Goal: Task Accomplishment & Management: Use online tool/utility

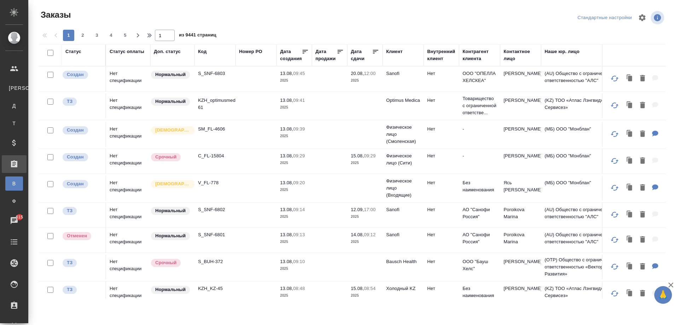
click at [209, 130] on p "SM_FL-4606" at bounding box center [215, 129] width 34 height 7
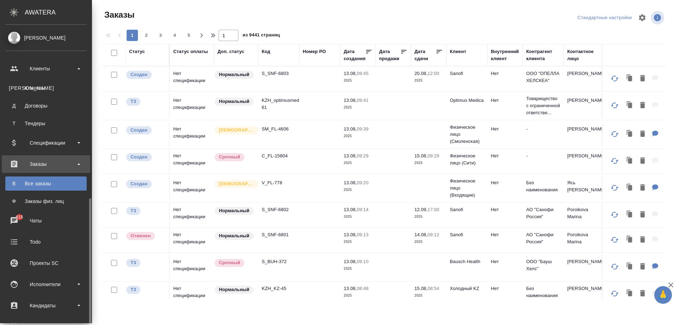
scroll to position [106, 0]
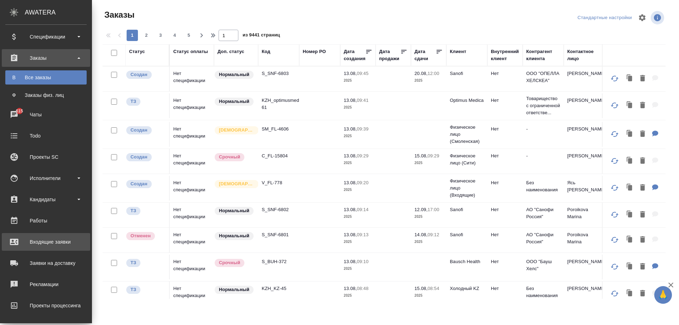
click at [38, 243] on div "Входящие заявки" at bounding box center [45, 242] width 81 height 11
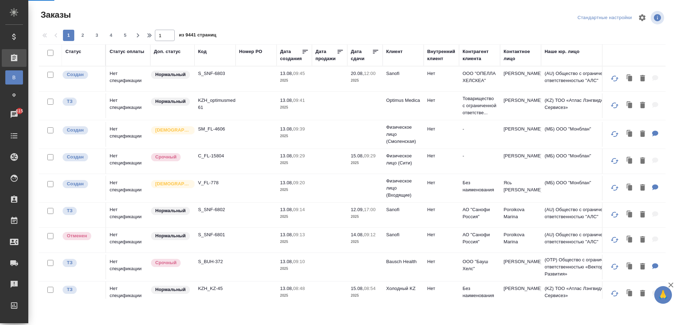
select select "RU"
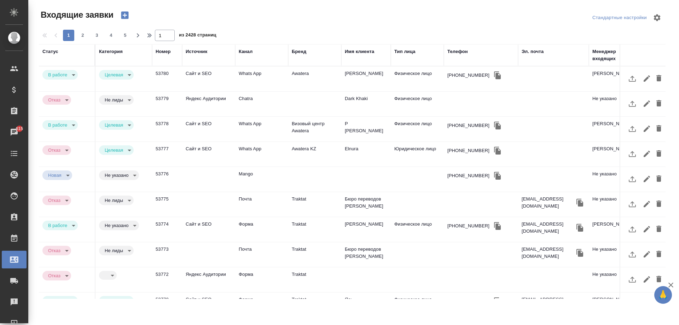
click at [197, 91] on td "Сайт и SEO" at bounding box center [208, 79] width 53 height 25
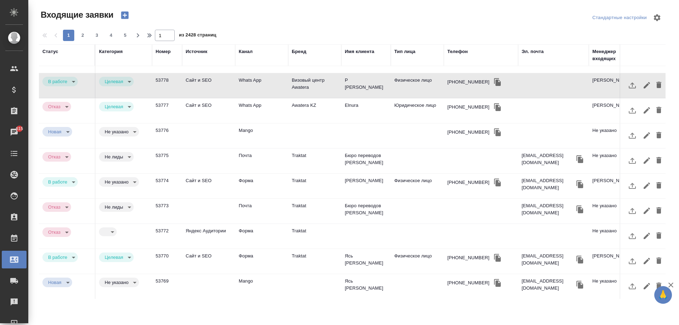
scroll to position [71, 0]
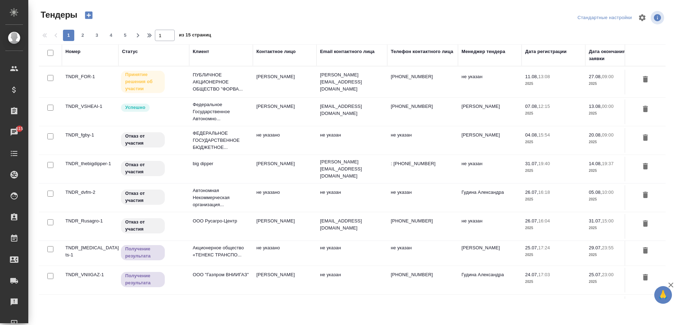
click at [212, 86] on p "ПУБЛИЧНОЕ АКЦИОНЕРНОЕ ОБЩЕСТВО "ФОРВА..." at bounding box center [221, 81] width 57 height 21
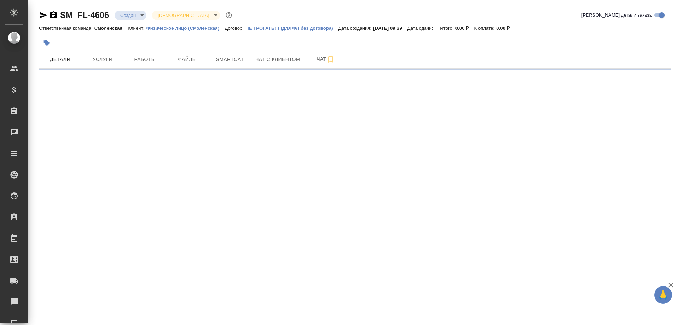
select select "RU"
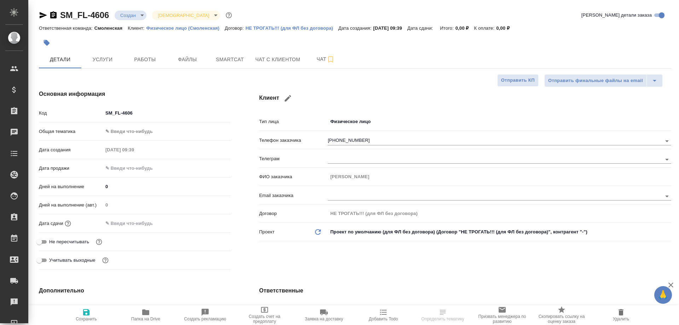
type textarea "x"
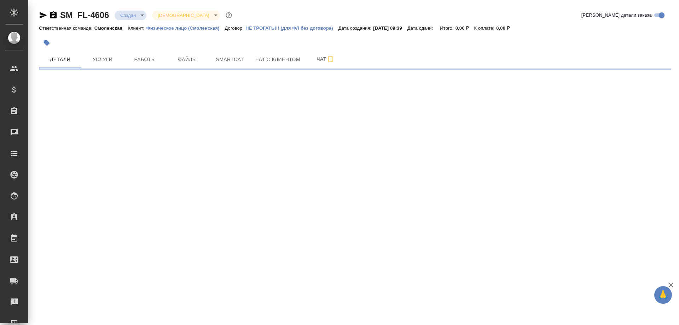
select select "RU"
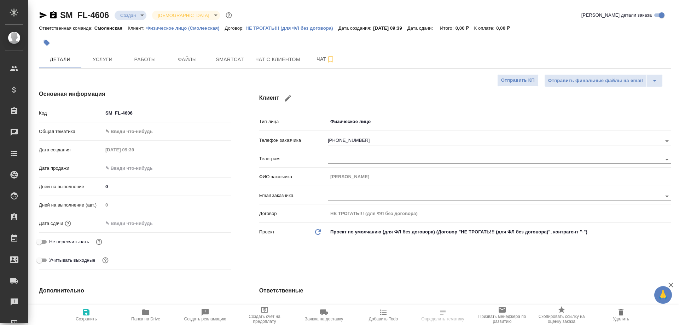
type textarea "x"
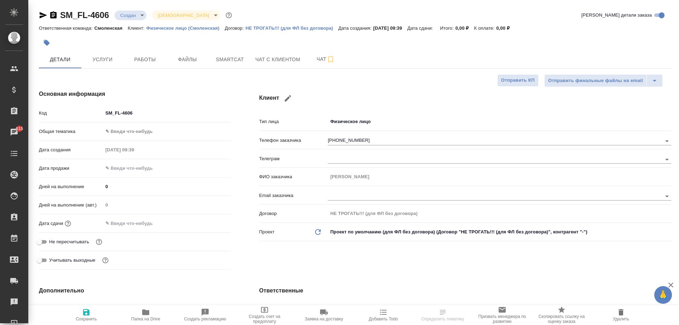
type textarea "x"
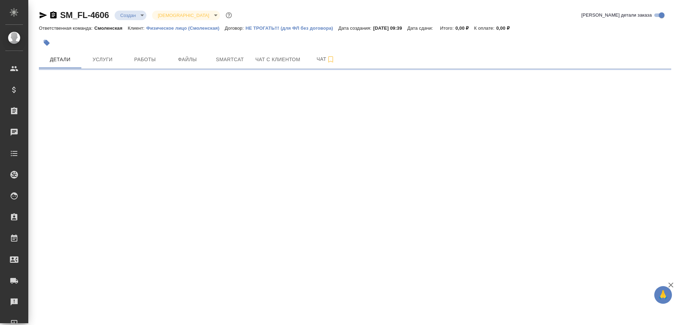
select select "RU"
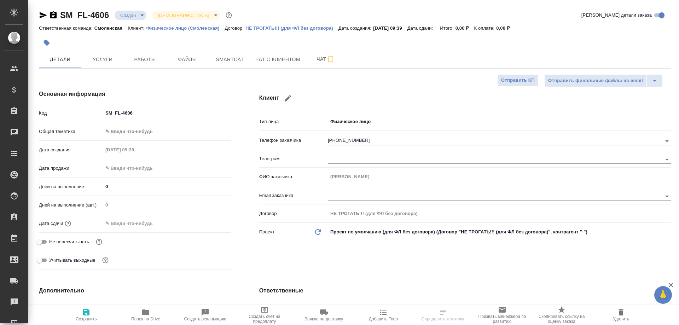
type textarea "x"
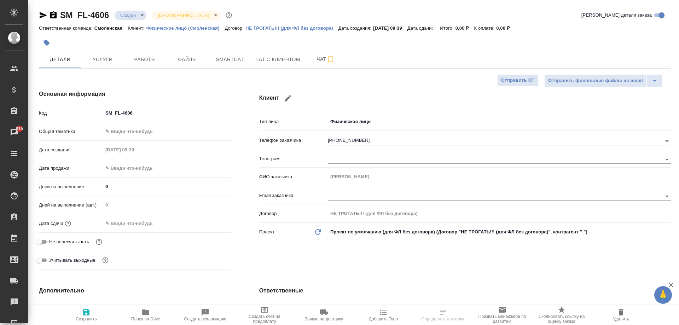
type textarea "x"
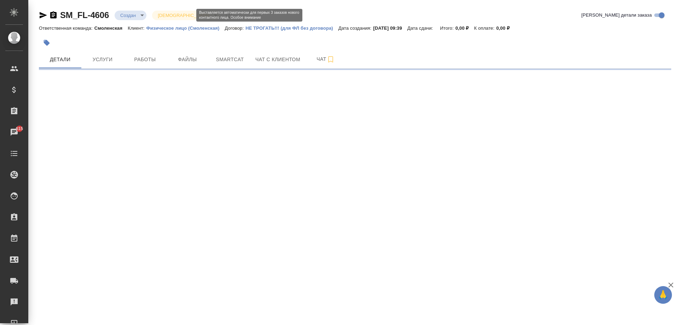
select select "RU"
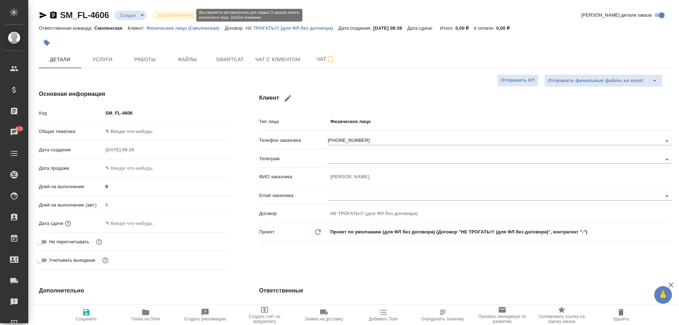
type textarea "x"
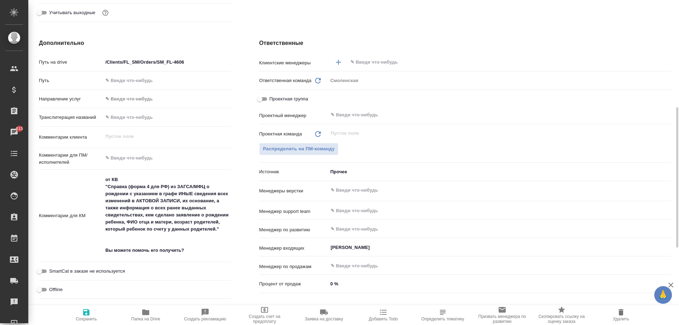
scroll to position [212, 0]
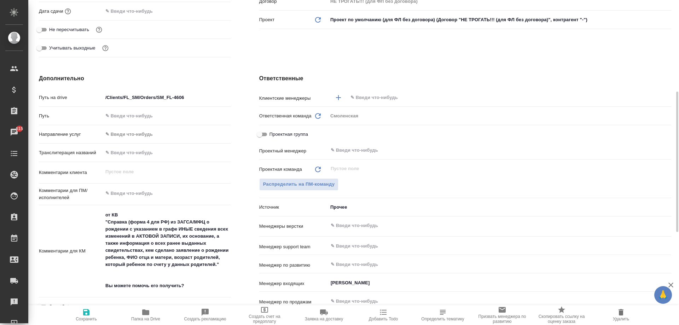
type textarea "x"
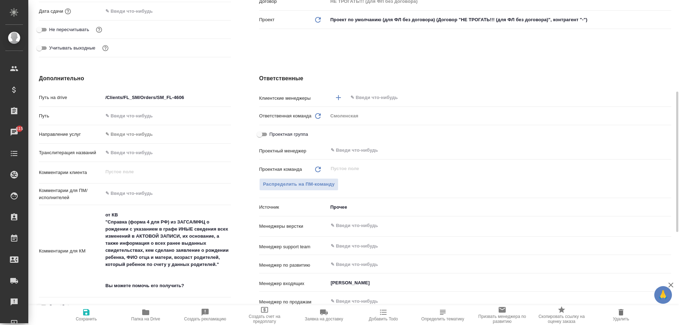
type textarea "x"
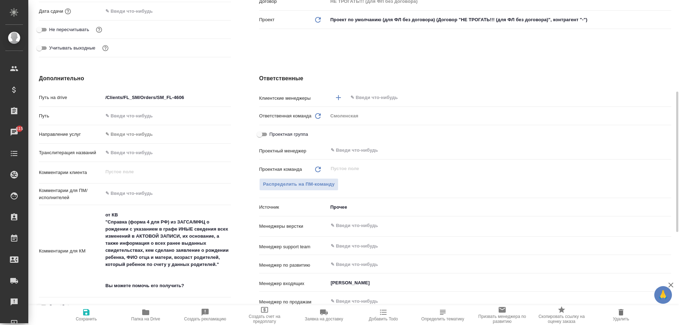
type textarea "x"
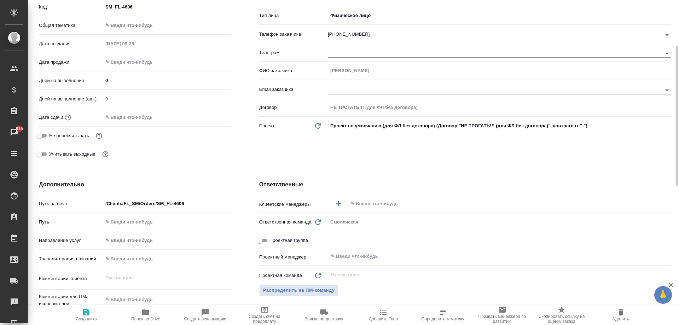
scroll to position [142, 0]
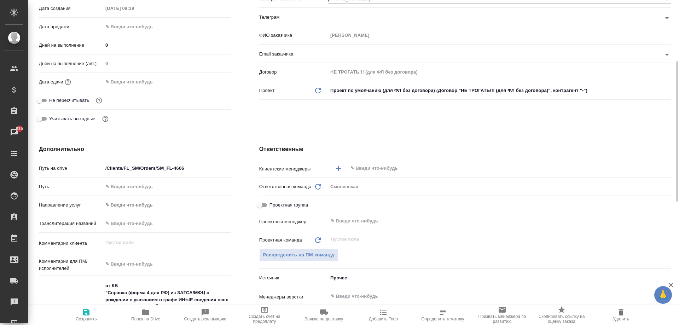
type textarea "x"
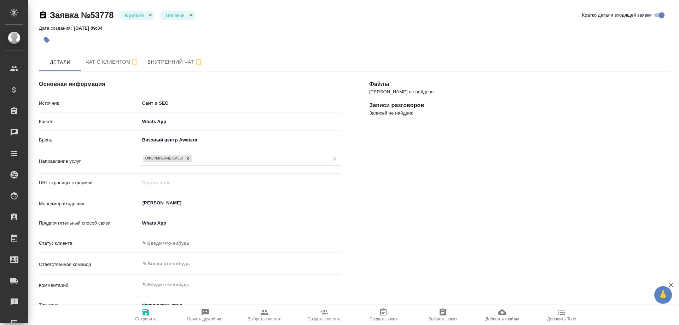
select select "RU"
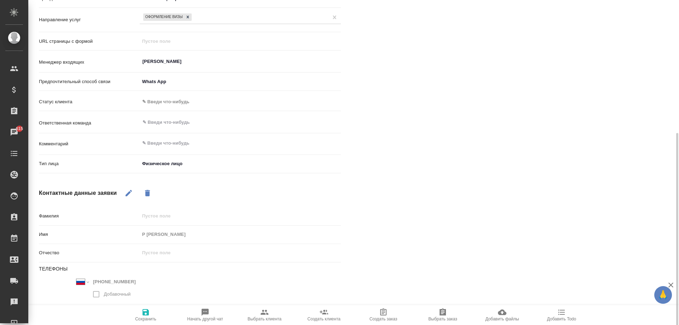
scroll to position [165, 0]
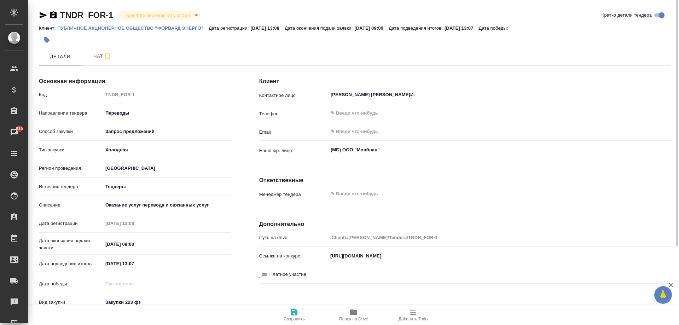
click at [123, 205] on textarea "Оказание услуг перевода и связанных услуг" at bounding box center [167, 205] width 128 height 12
click at [187, 211] on div "Описание Оказание услуг перевода и связанных услуг x" at bounding box center [135, 208] width 192 height 18
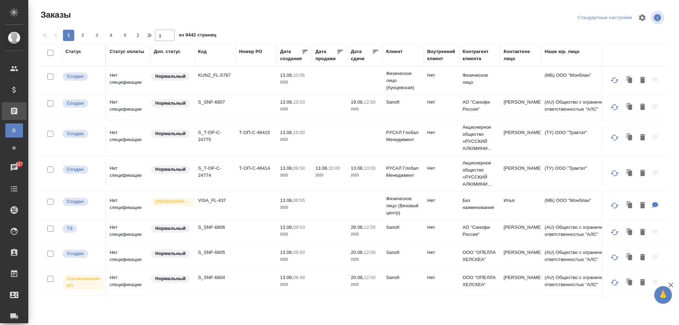
click at [202, 51] on div "Код" at bounding box center [202, 51] width 8 height 7
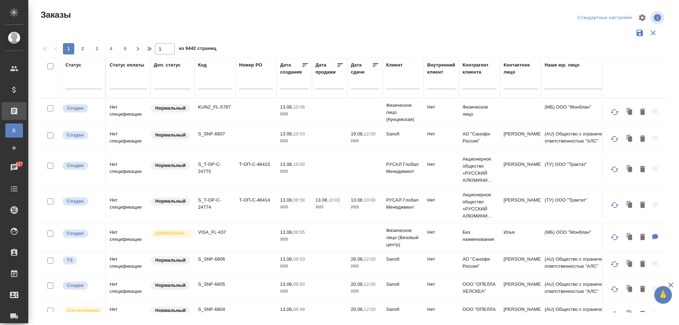
click at [214, 85] on input "text" at bounding box center [215, 84] width 34 height 9
paste input "S_T-OP-C-24099"
type input "S_T-OP-C-24099"
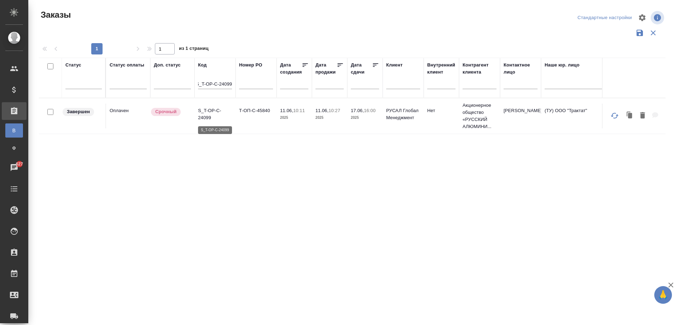
click at [215, 115] on p "S_T-OP-C-24099" at bounding box center [215, 114] width 34 height 14
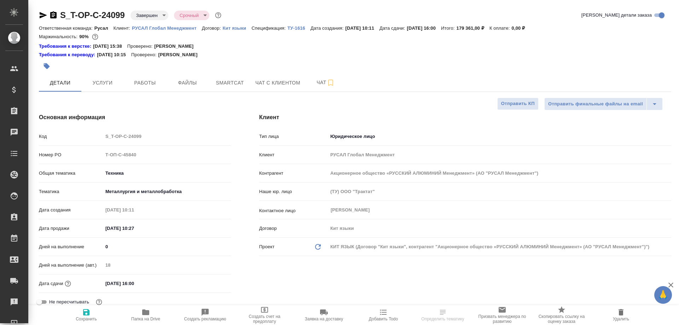
select select "RU"
click at [159, 17] on body "🙏 .cls-1 fill:#fff; AWATERA [PERSON_NAME] Спецификации Заказы Чаты Todo Проекты…" at bounding box center [339, 191] width 679 height 382
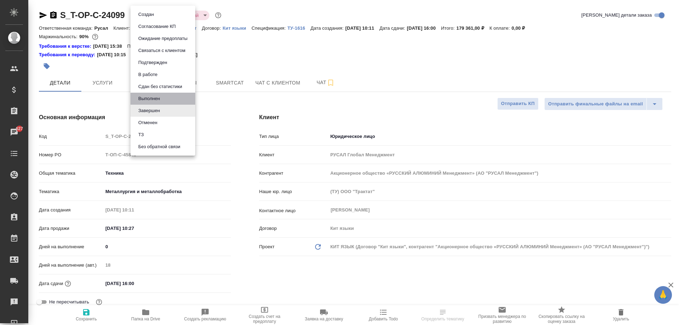
click at [164, 100] on li "Выполнен" at bounding box center [163, 99] width 65 height 12
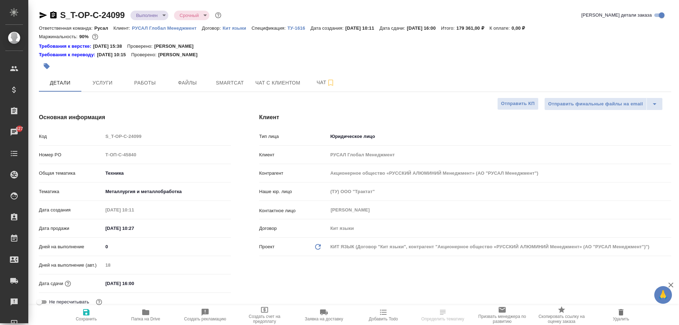
select select "RU"
type textarea "x"
click at [148, 87] on button "Работы" at bounding box center [145, 83] width 42 height 18
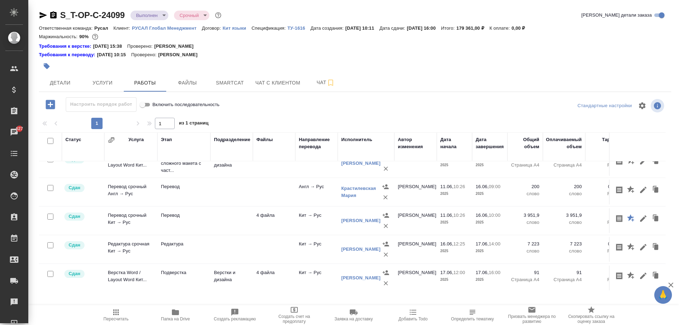
scroll to position [19, 0]
click at [104, 82] on span "Услуги" at bounding box center [103, 83] width 34 height 9
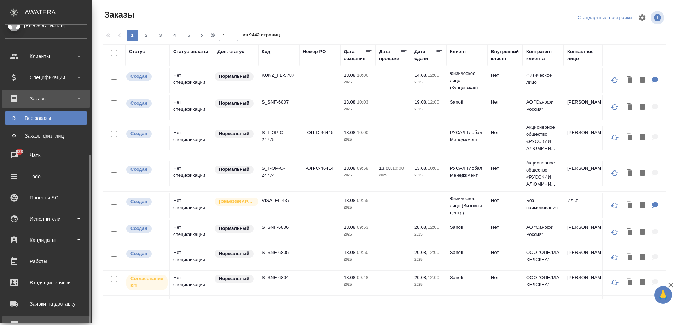
scroll to position [83, 0]
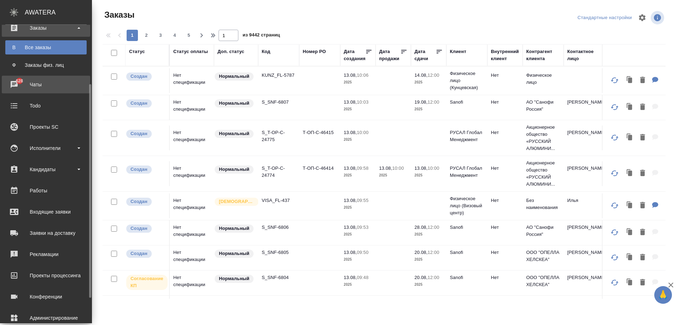
click at [45, 82] on div "Чаты" at bounding box center [45, 84] width 81 height 11
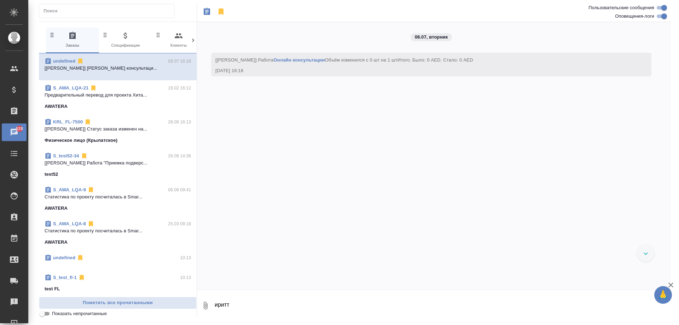
click at [191, 38] on icon at bounding box center [193, 40] width 7 height 7
click at [163, 39] on icon "button" at bounding box center [163, 35] width 8 height 8
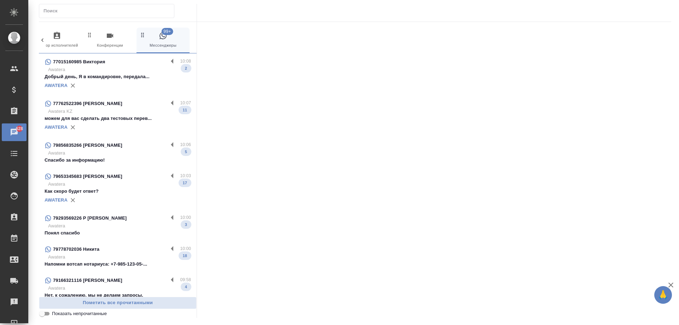
click at [138, 70] on p "Awatera" at bounding box center [119, 69] width 143 height 7
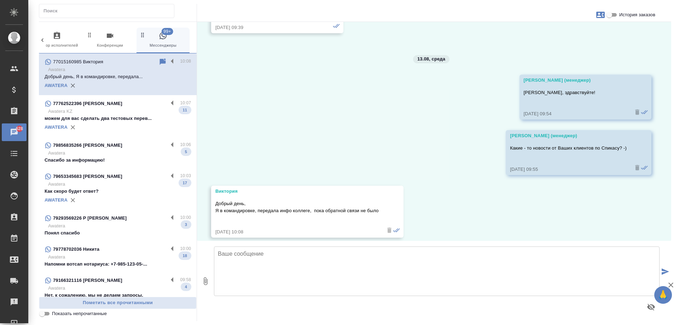
click at [275, 284] on textarea at bounding box center [437, 272] width 446 height 50
click at [673, 286] on icon "button" at bounding box center [671, 285] width 8 height 8
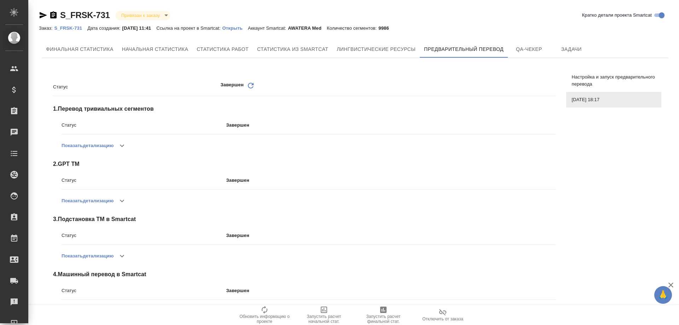
click at [581, 80] on span "Настройка и запуск предварительного перевода" at bounding box center [614, 81] width 84 height 14
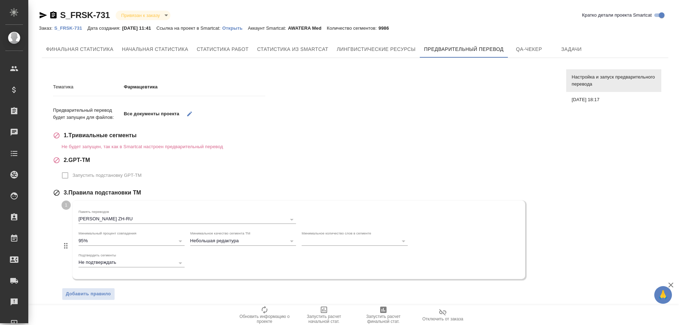
scroll to position [114, 0]
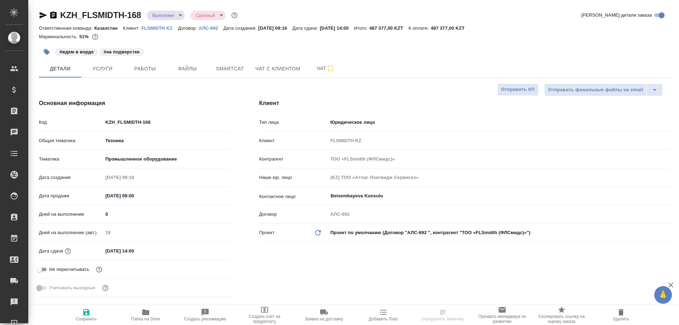
select select "RU"
type textarea "x"
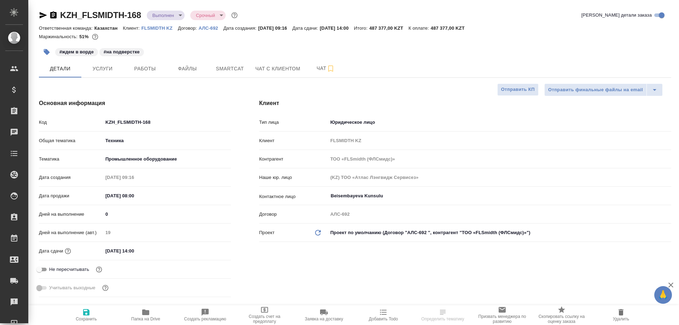
select select "RU"
click at [225, 66] on span "Smartcat" at bounding box center [230, 68] width 34 height 9
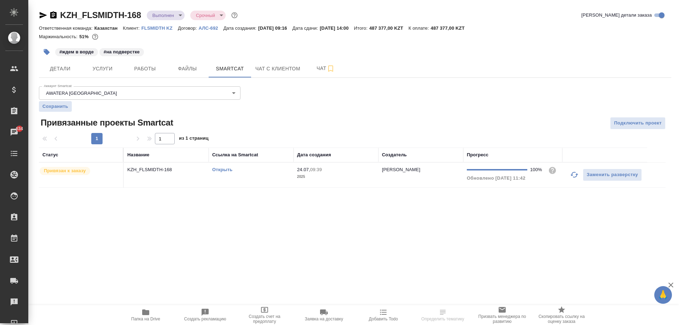
click at [156, 178] on td "KZH_FLSMIDTH-168" at bounding box center [166, 175] width 85 height 25
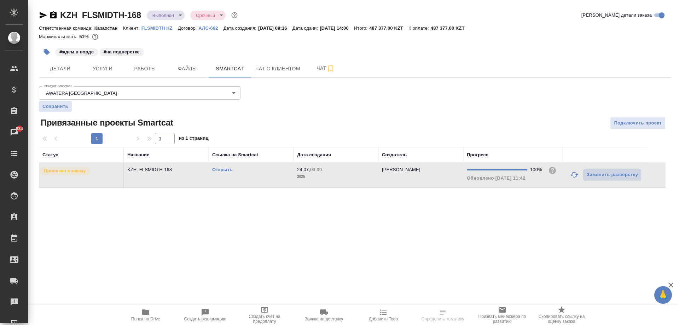
click at [156, 178] on td "KZH_FLSMIDTH-168" at bounding box center [166, 175] width 85 height 25
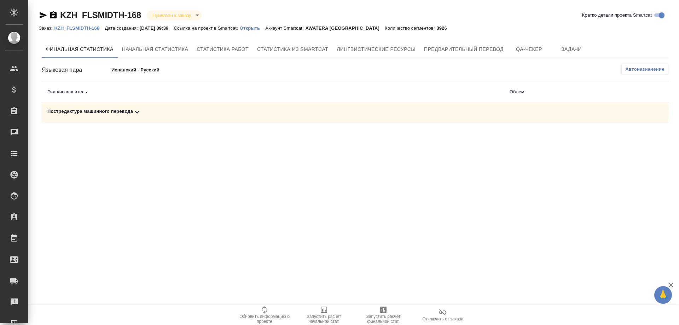
click at [88, 113] on div "Постредактура машинного перевода" at bounding box center [272, 112] width 451 height 8
click at [623, 138] on icon "button" at bounding box center [620, 137] width 6 height 6
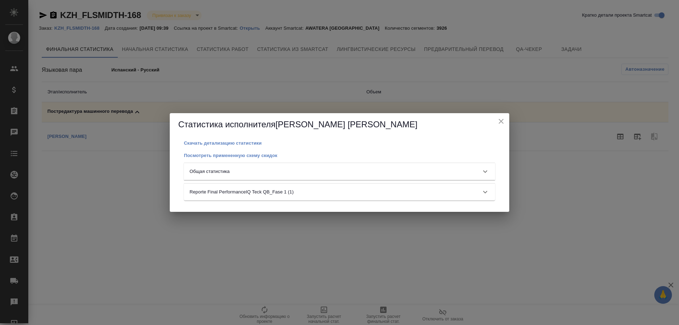
click at [284, 169] on div "Общая статистика" at bounding box center [333, 171] width 287 height 7
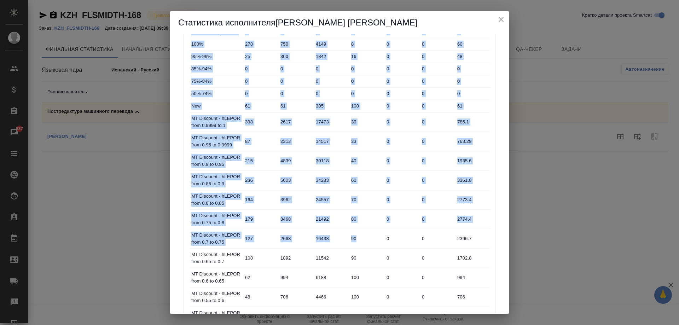
scroll to position [2, 0]
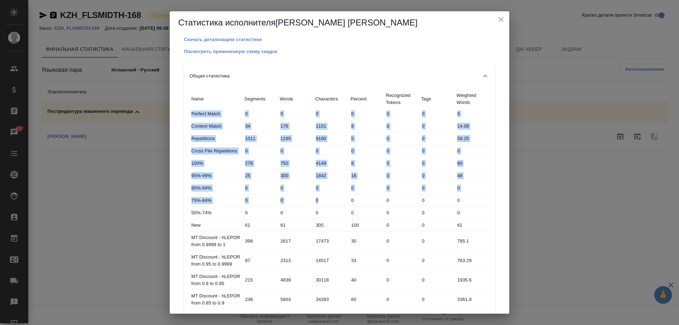
drag, startPoint x: 179, startPoint y: 78, endPoint x: 329, endPoint y: 174, distance: 178.1
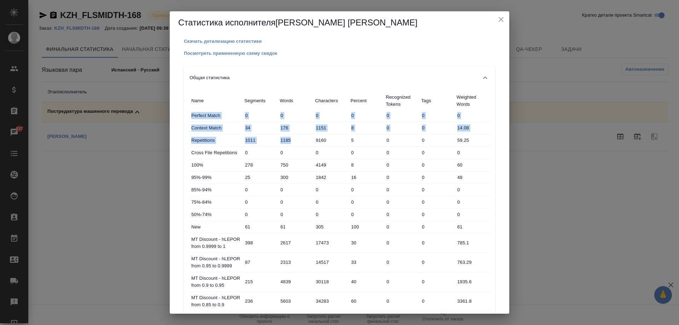
drag, startPoint x: 183, startPoint y: 96, endPoint x: 327, endPoint y: 144, distance: 152.1
drag, startPoint x: 174, startPoint y: 63, endPoint x: 282, endPoint y: 84, distance: 109.9
click at [342, 148] on div "Скачать детализацию статистики Посмотреть примененную схему скидок Общая статис…" at bounding box center [340, 174] width 340 height 280
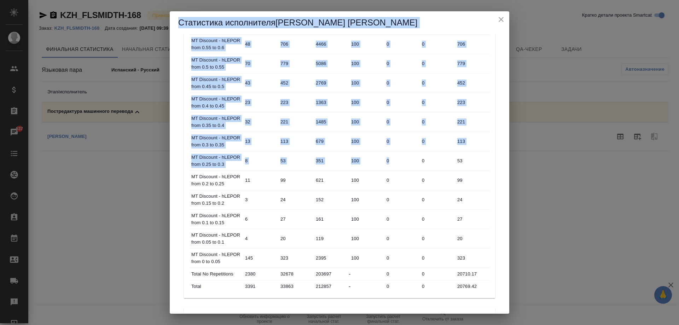
scroll to position [396, 0]
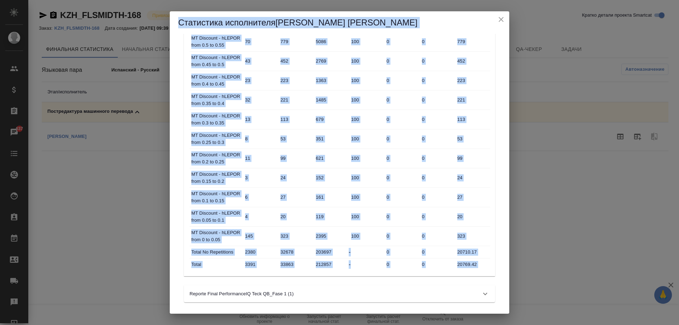
drag, startPoint x: 176, startPoint y: 21, endPoint x: 471, endPoint y: 304, distance: 408.2
click at [471, 304] on div "Статистика исполнителя Rogozhnikova Natalya Скачать детализацию статистики Посм…" at bounding box center [340, 162] width 340 height 303
copy div "Статистика исполнителя Rogozhnikova Natalya Скачать детализацию статистики Посм…"
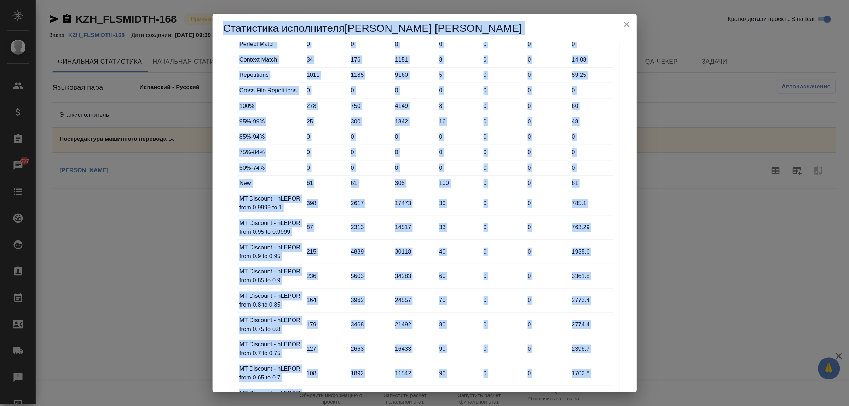
scroll to position [0, 0]
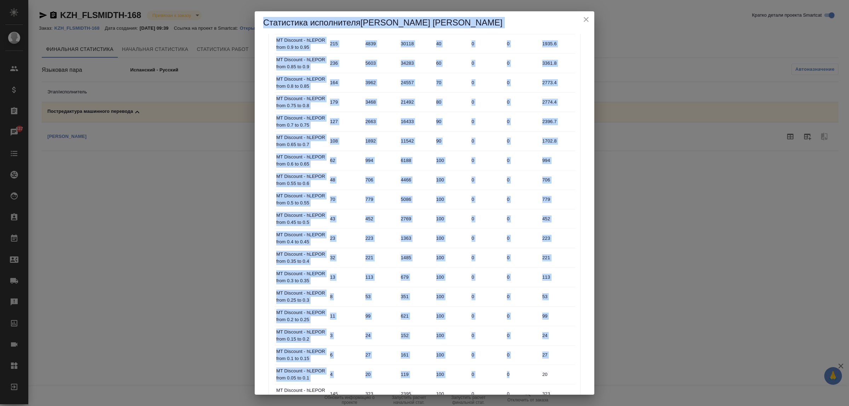
scroll to position [317, 0]
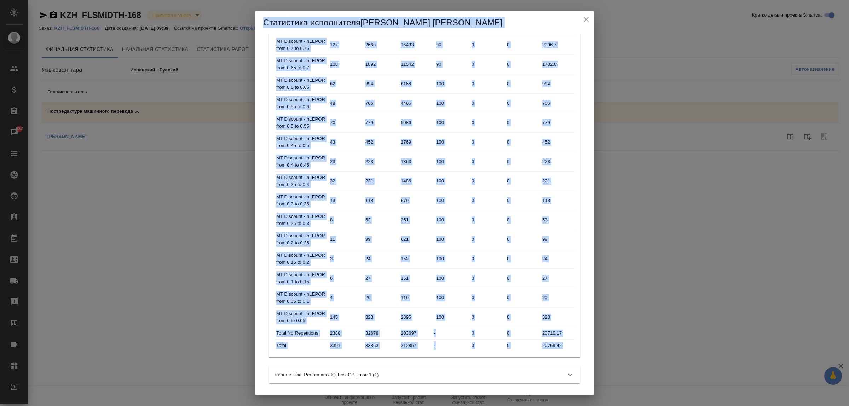
drag, startPoint x: 264, startPoint y: 18, endPoint x: 592, endPoint y: 386, distance: 493.0
click at [595, 325] on div "Статистика исполнителя Rogozhnikova Natalya Скачать детализацию статистики Посм…" at bounding box center [424, 203] width 849 height 406
copy div "Статистика исполнителя Rogozhnikova Natalya Скачать детализацию статистики Посм…"
click at [581, 325] on div "Скачать детализацию статистики Посмотреть примененную схему скидок Общая статис…" at bounding box center [425, 214] width 340 height 361
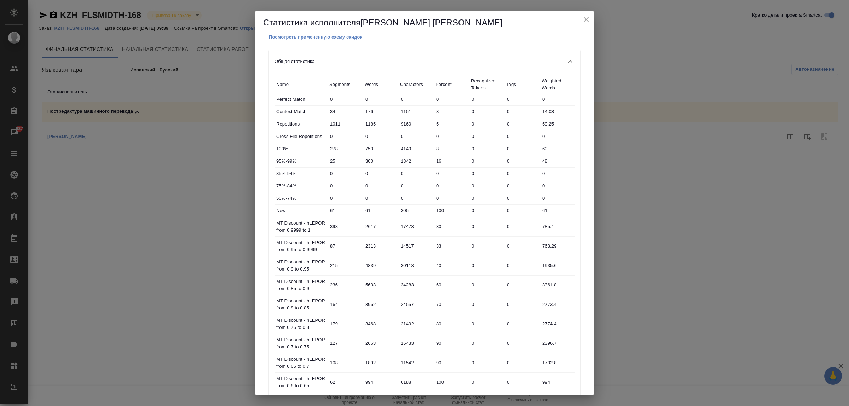
scroll to position [0, 0]
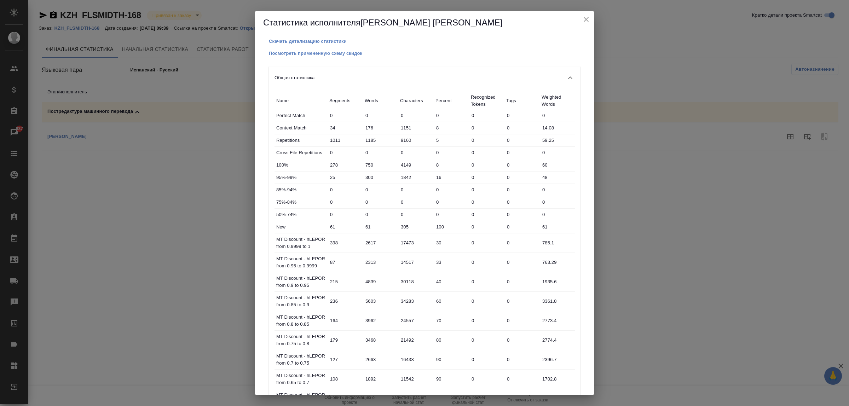
drag, startPoint x: 372, startPoint y: 73, endPoint x: 370, endPoint y: 68, distance: 5.9
click at [372, 71] on div "Общая статистика" at bounding box center [424, 78] width 311 height 23
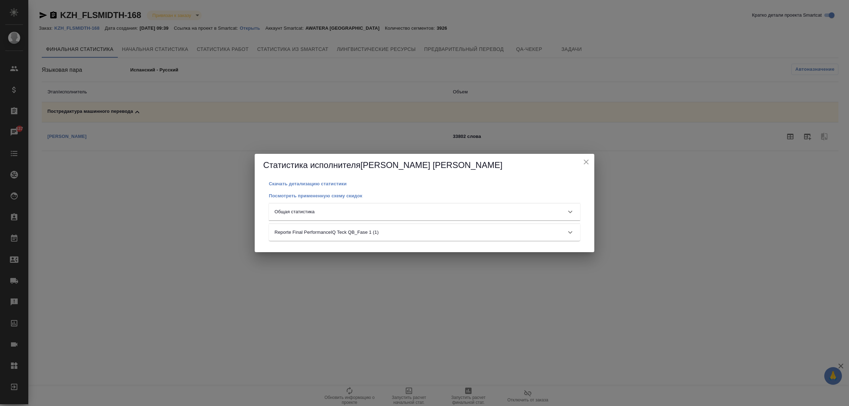
click at [365, 211] on div "Общая статистика" at bounding box center [418, 211] width 287 height 7
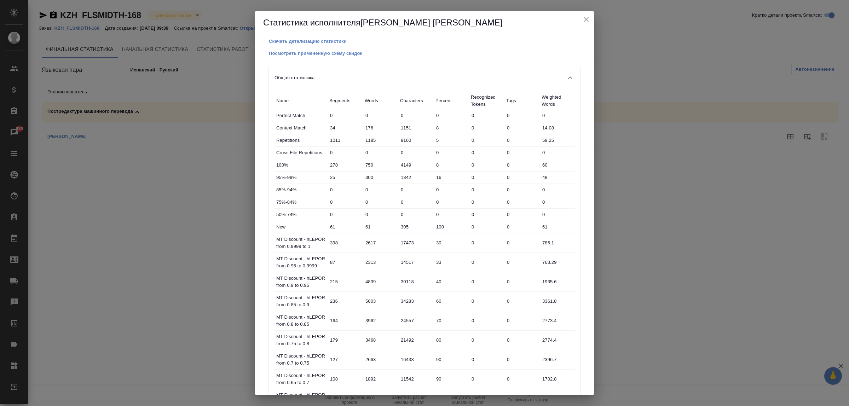
scroll to position [44, 0]
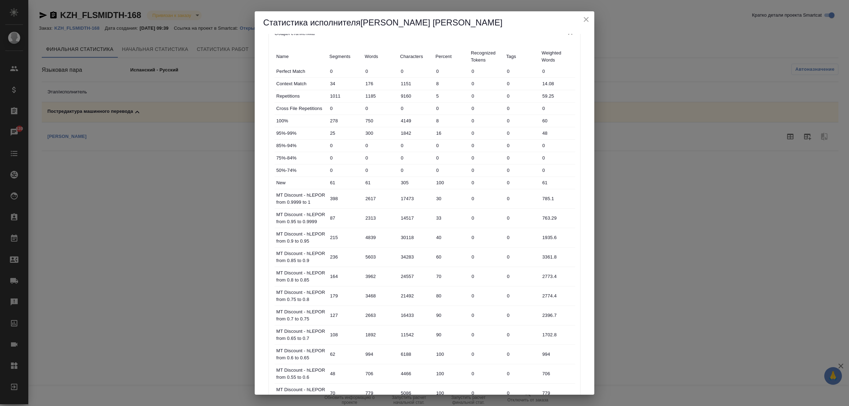
drag, startPoint x: 686, startPoint y: 249, endPoint x: 679, endPoint y: 249, distance: 7.8
click at [679, 249] on div "Статистика исполнителя Rogozhnikova Natalya Скачать детализацию статистики Посм…" at bounding box center [424, 203] width 849 height 406
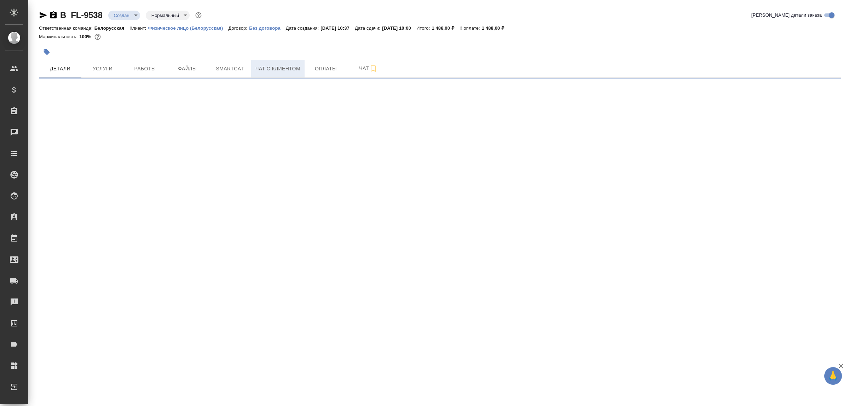
select select "RU"
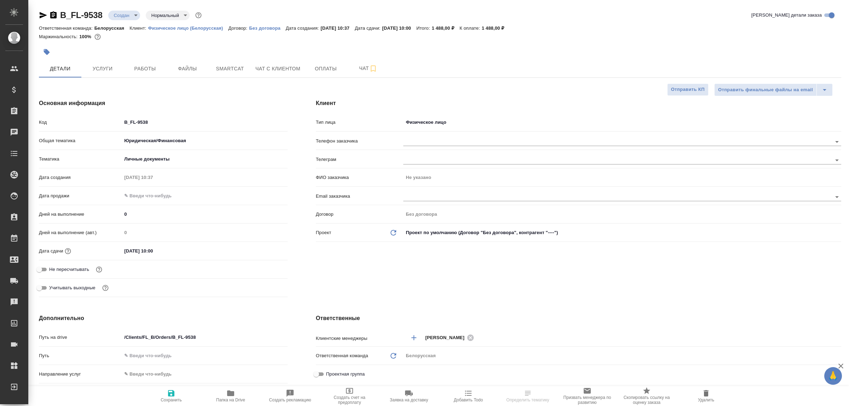
type textarea "x"
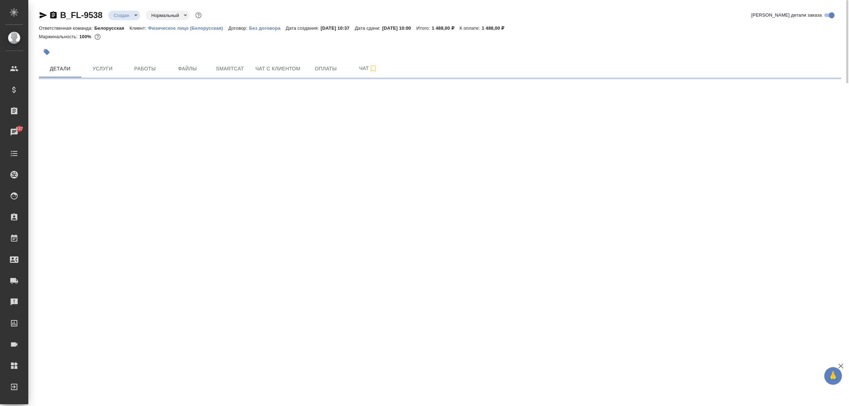
select select "RU"
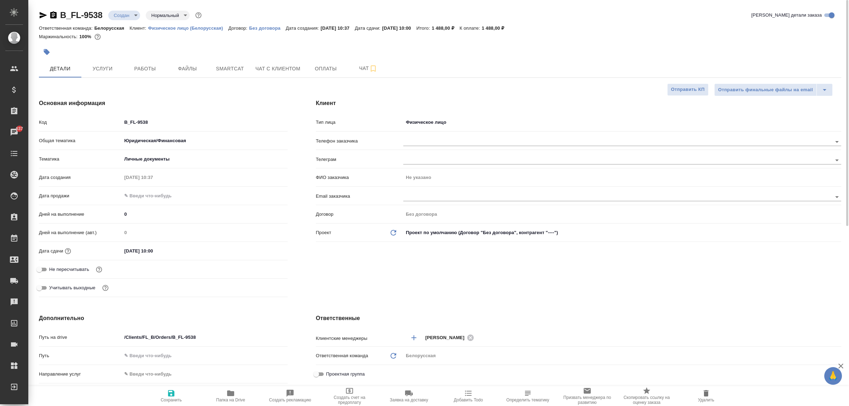
click at [425, 133] on div "Тип лица Физическое лицо private" at bounding box center [578, 125] width 525 height 18
click at [425, 142] on input "text" at bounding box center [605, 141] width 405 height 8
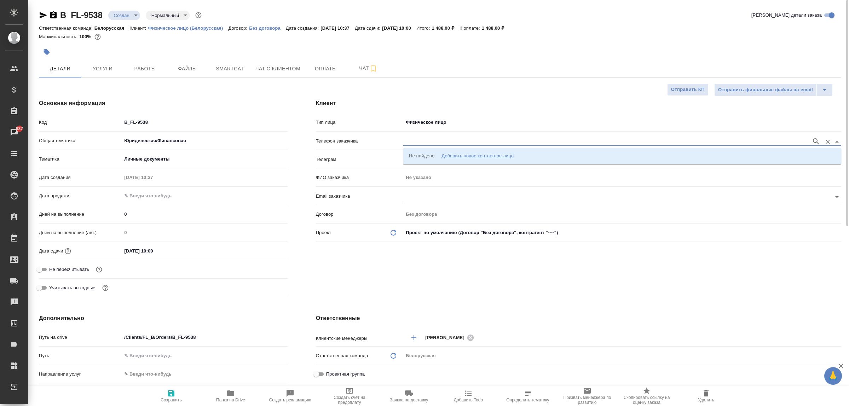
paste input "[PHONE_NUMBER]"
type input "[PHONE_NUMBER]"
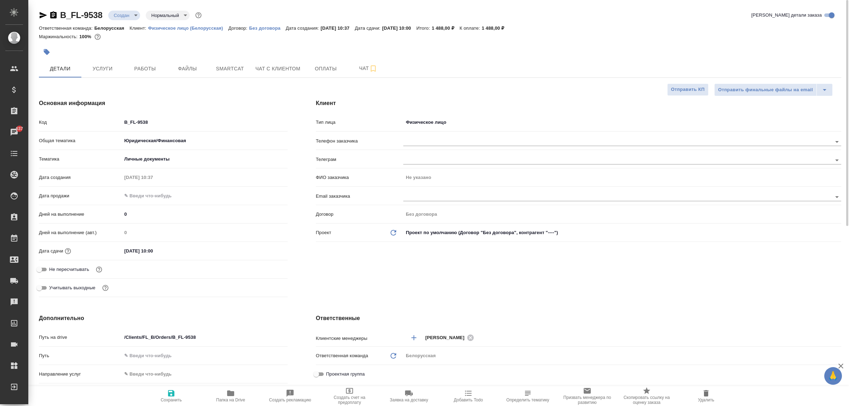
type textarea "x"
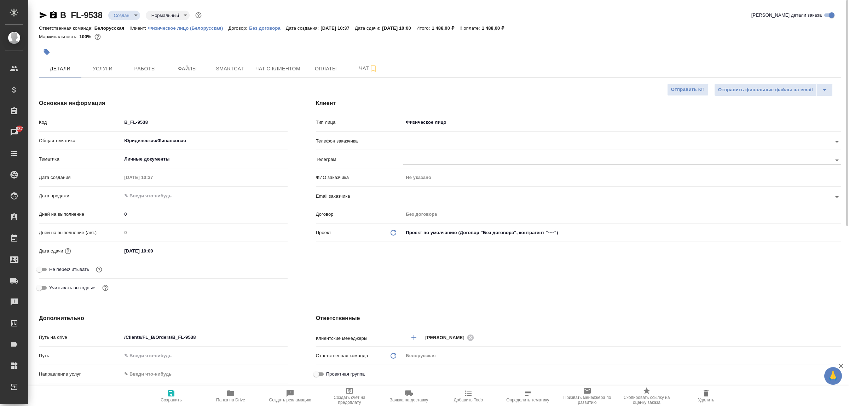
type textarea "x"
click at [459, 138] on input "text" at bounding box center [605, 141] width 405 height 8
click at [426, 140] on input "text" at bounding box center [605, 141] width 405 height 8
click at [428, 143] on input "text" at bounding box center [605, 141] width 405 height 8
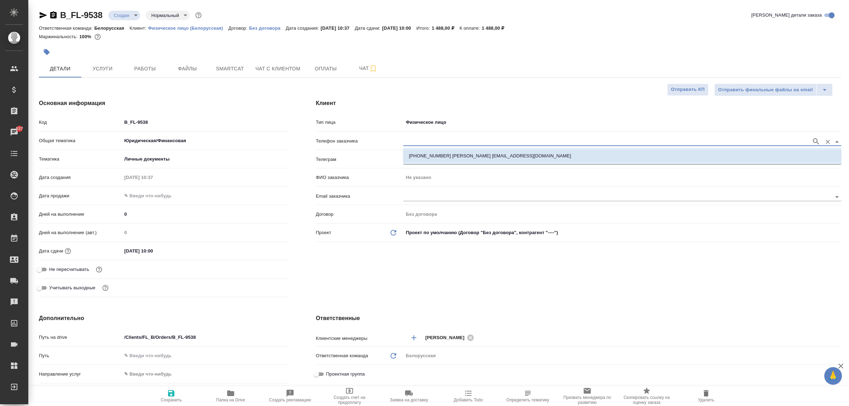
click at [425, 154] on p "[PHONE_NUMBER] [PERSON_NAME] [EMAIL_ADDRESS][DOMAIN_NAME]" at bounding box center [490, 156] width 162 height 7
type input "[PHONE_NUMBER] [PERSON_NAME] [EMAIL_ADDRESS][DOMAIN_NAME]"
type input "[PERSON_NAME]"
type textarea "x"
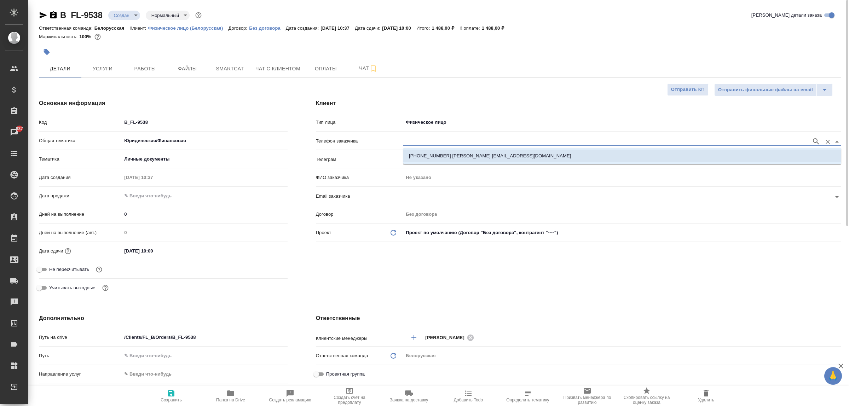
type textarea "x"
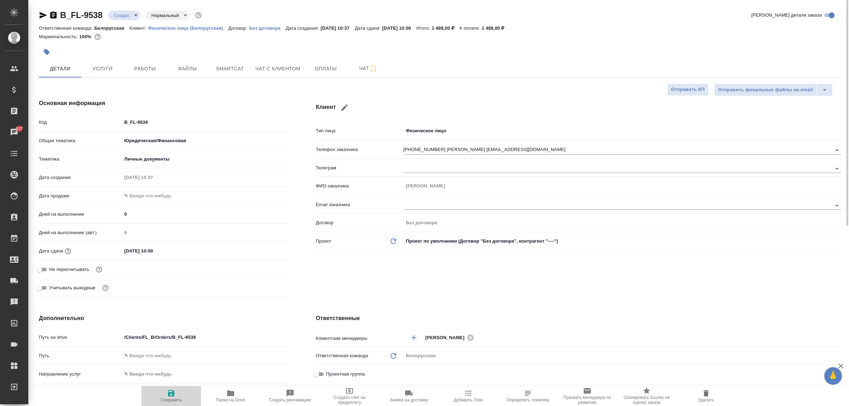
click at [172, 391] on icon "button" at bounding box center [171, 393] width 8 height 8
type textarea "x"
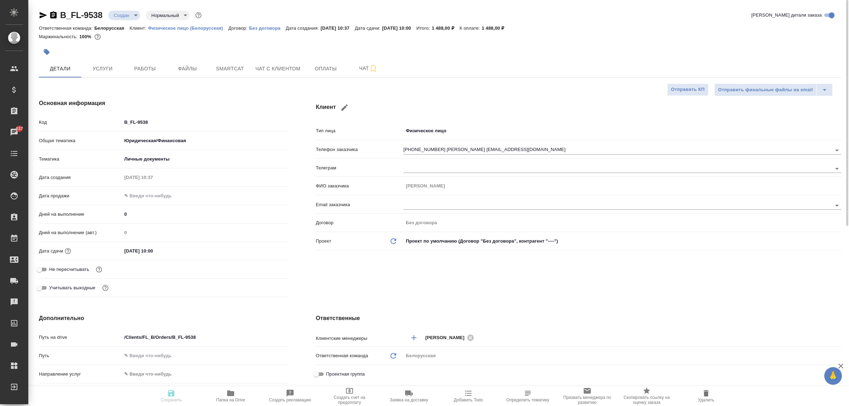
type textarea "x"
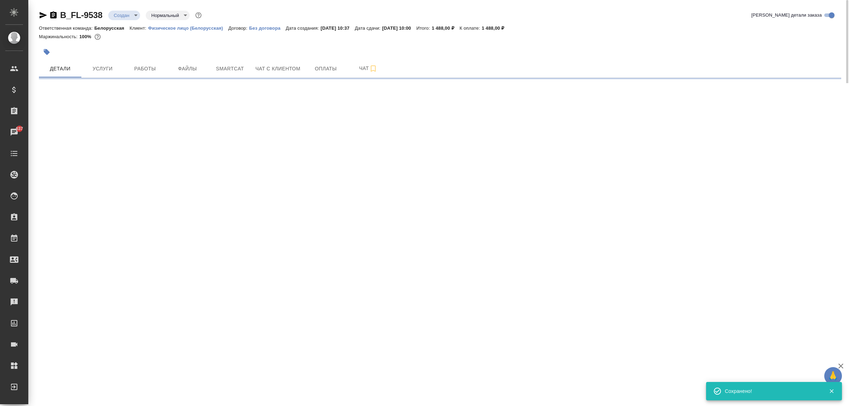
type input "holyTrinity"
select select "RU"
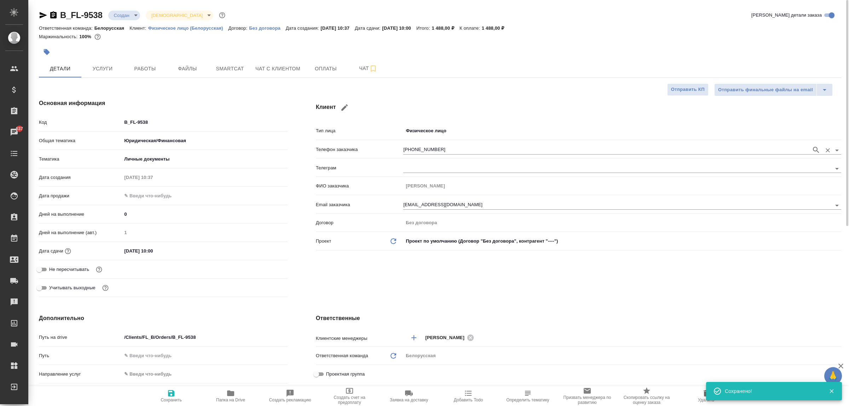
type textarea "x"
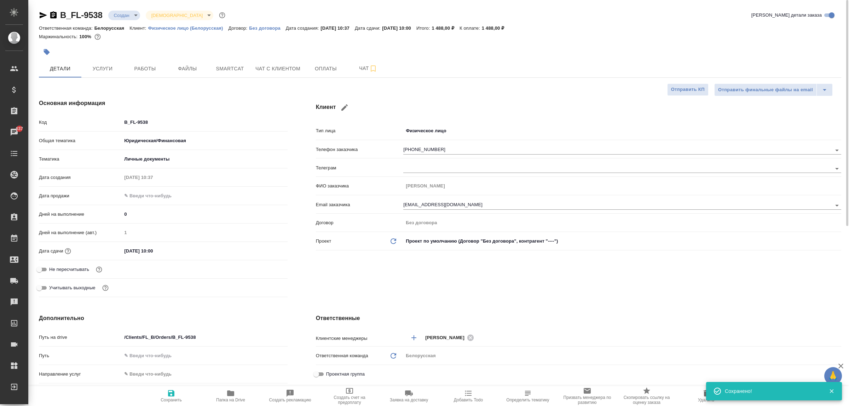
type textarea "x"
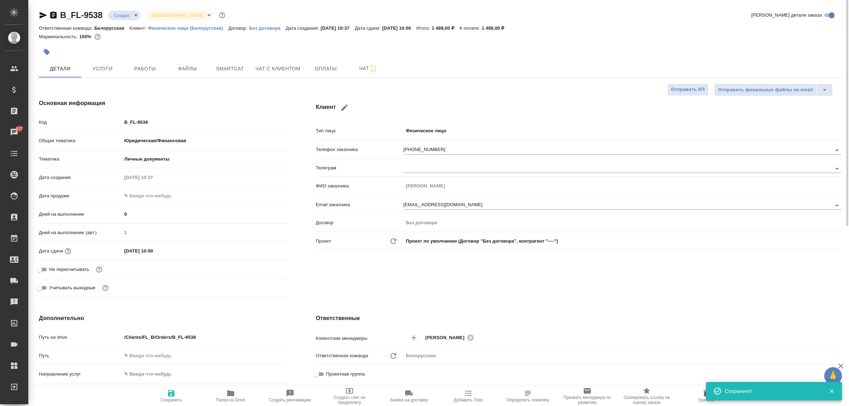
type textarea "x"
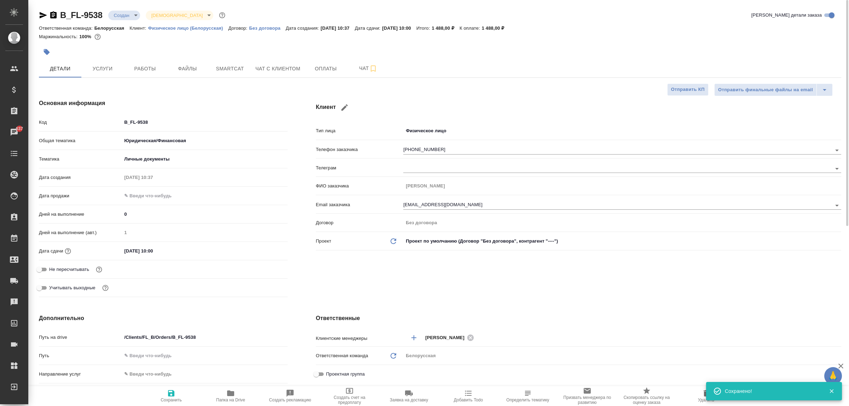
type textarea "x"
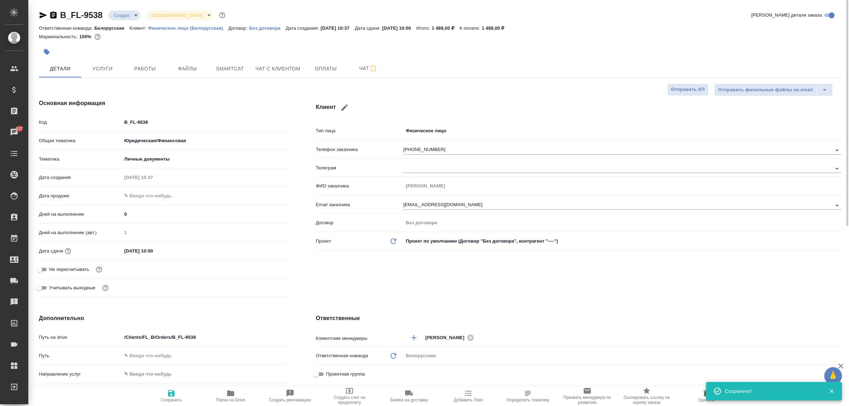
type textarea "x"
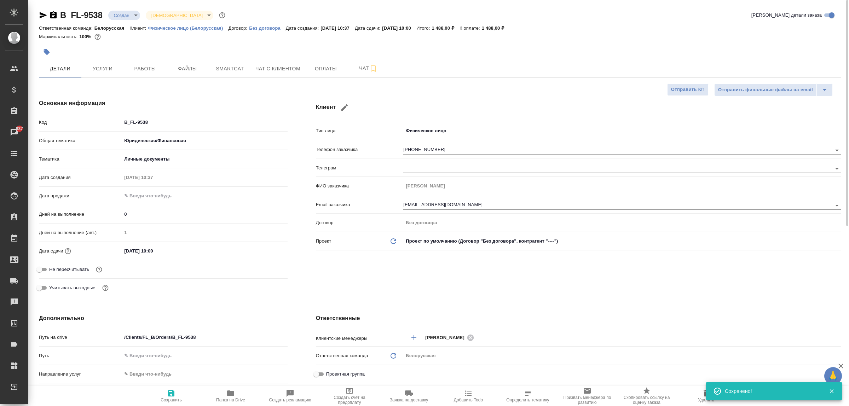
type textarea "x"
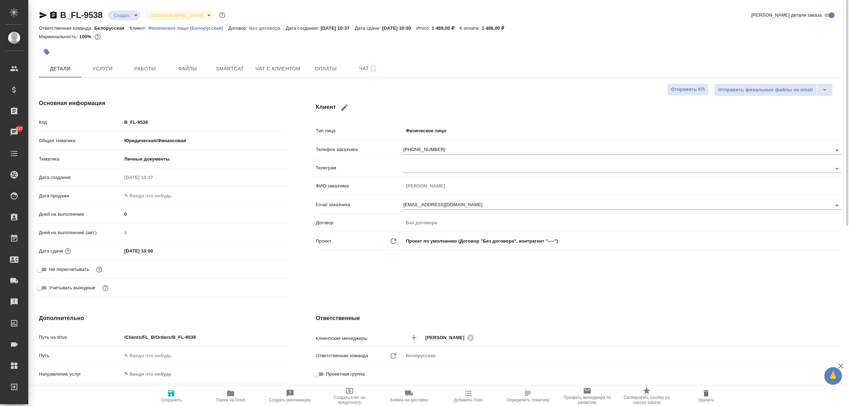
type textarea "x"
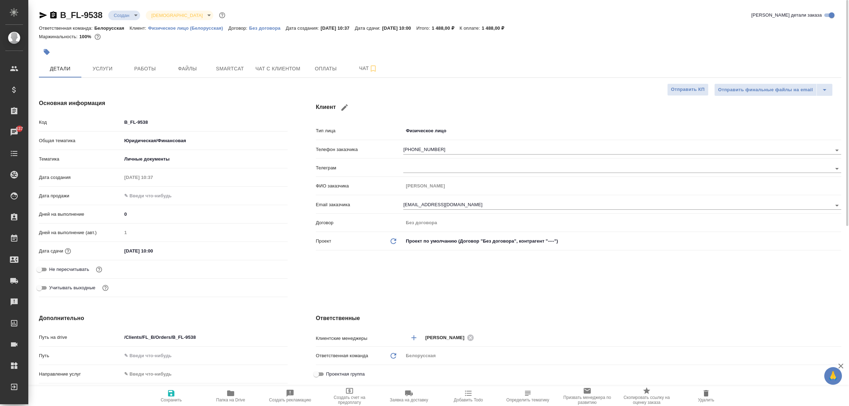
type textarea "x"
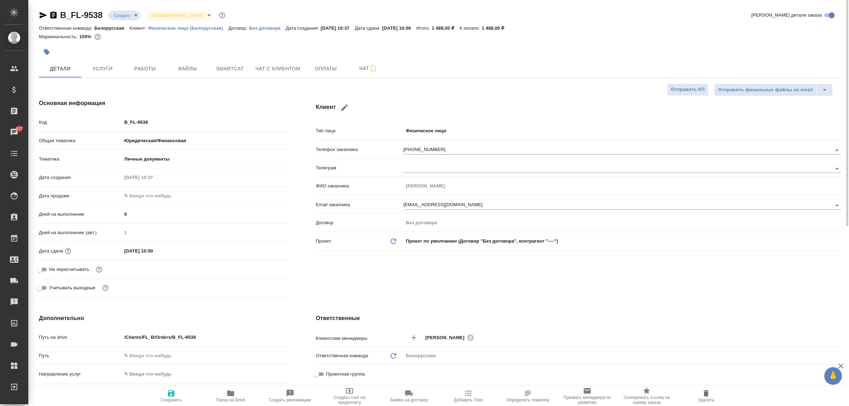
type textarea "x"
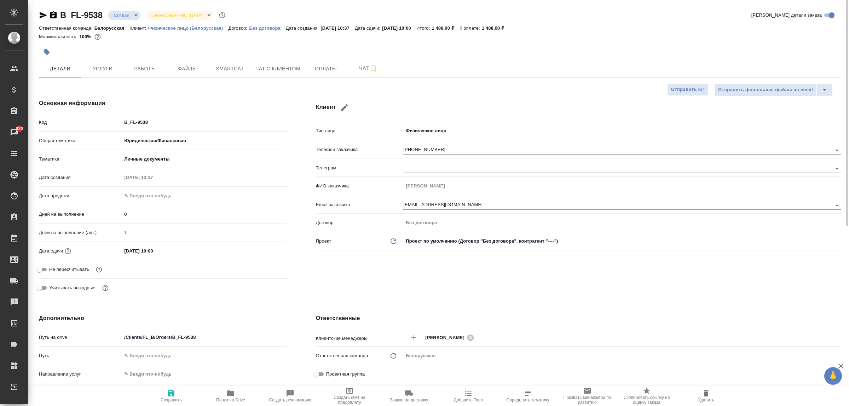
type textarea "x"
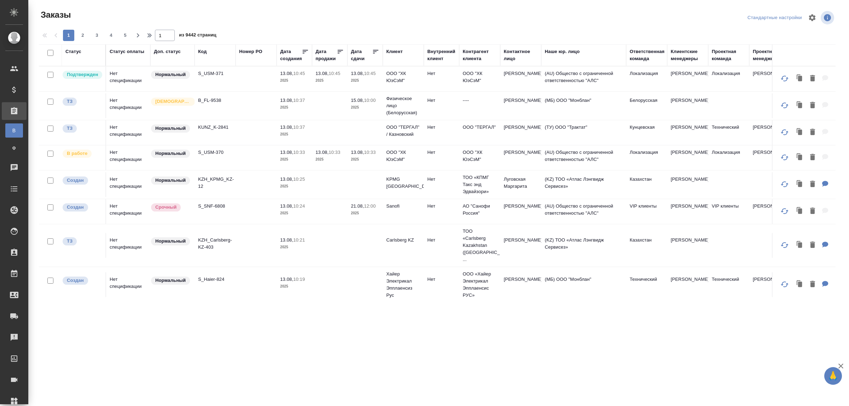
click at [203, 51] on div "Код" at bounding box center [202, 51] width 8 height 7
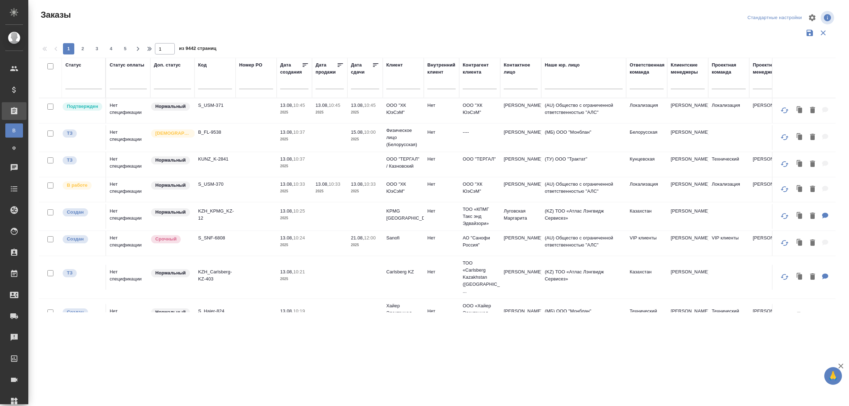
click at [213, 79] on div at bounding box center [215, 85] width 34 height 17
click at [214, 82] on input "text" at bounding box center [215, 84] width 34 height 9
click at [198, 82] on input "5200" at bounding box center [215, 84] width 34 height 9
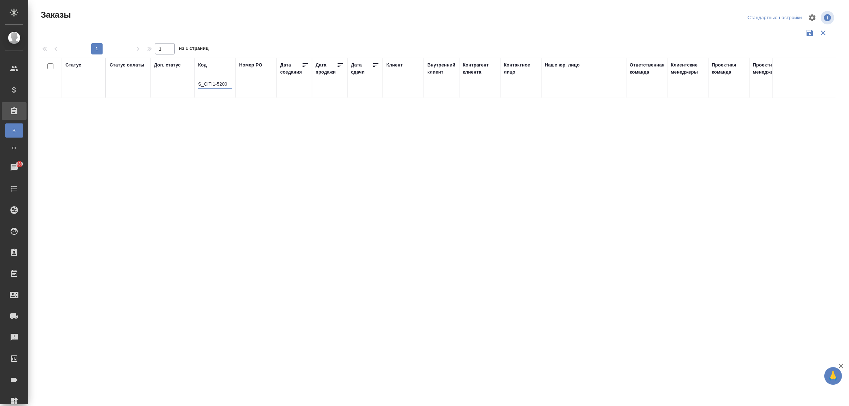
drag, startPoint x: 199, startPoint y: 85, endPoint x: 193, endPoint y: 84, distance: 5.8
click at [193, 84] on tr "Статус Статус оплаты Доп. статус Код S_CITI1-5200 Номер PO Дата создания Дата п…" at bounding box center [631, 78] width 1185 height 40
click at [225, 88] on input "C_CITI1-5200" at bounding box center [215, 84] width 34 height 9
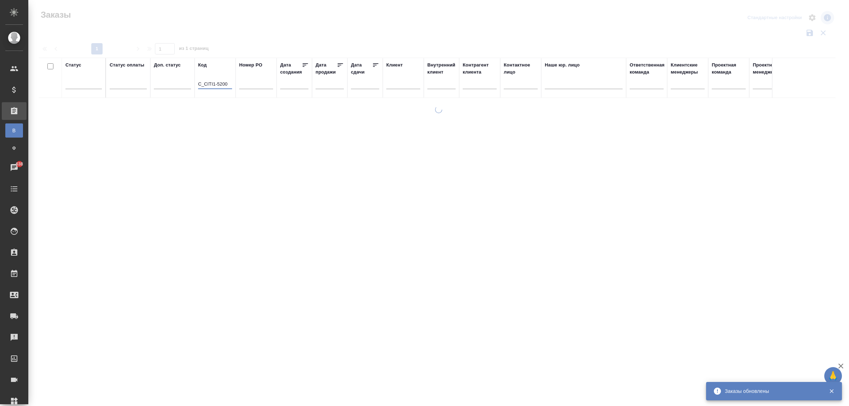
type input "C_CITI1-5200"
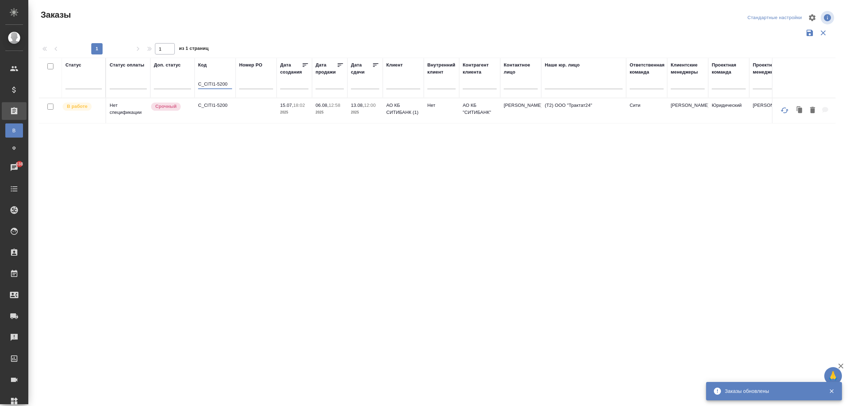
click at [220, 103] on p "C_CITI1-5200" at bounding box center [215, 105] width 34 height 7
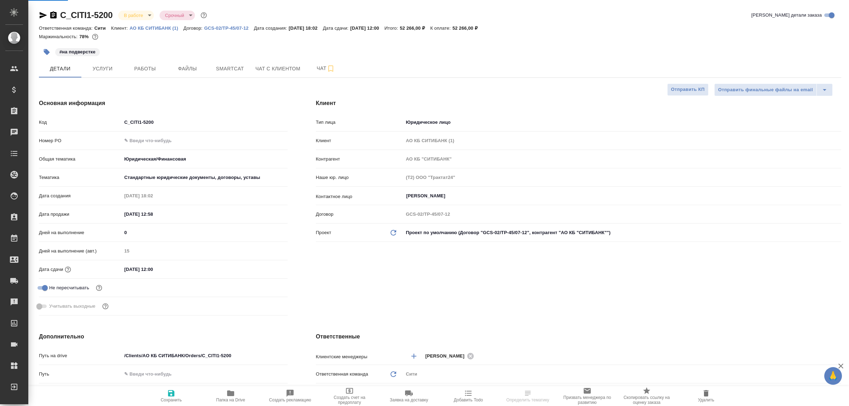
select select "RU"
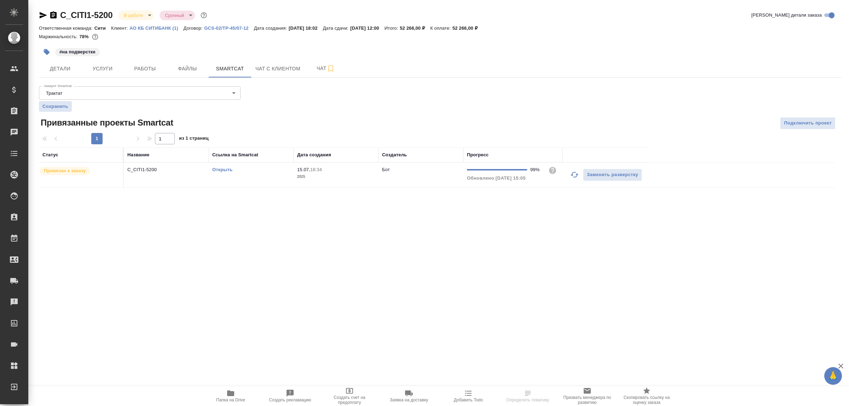
click at [178, 179] on td "C_CITI1-5200" at bounding box center [166, 175] width 85 height 25
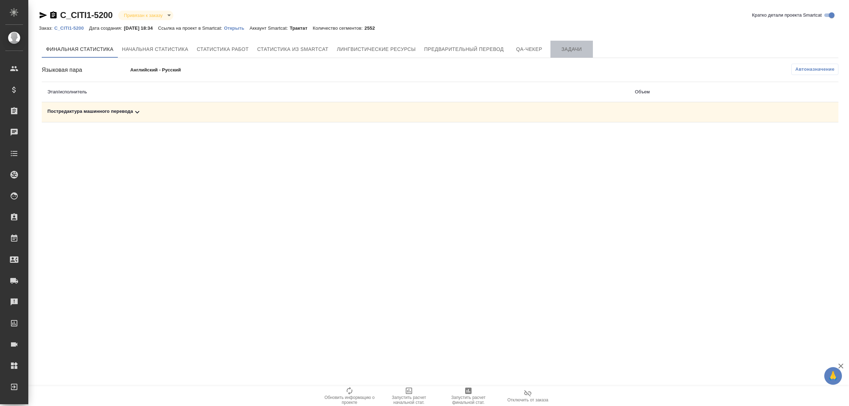
click at [581, 47] on span "Задачи" at bounding box center [572, 49] width 34 height 9
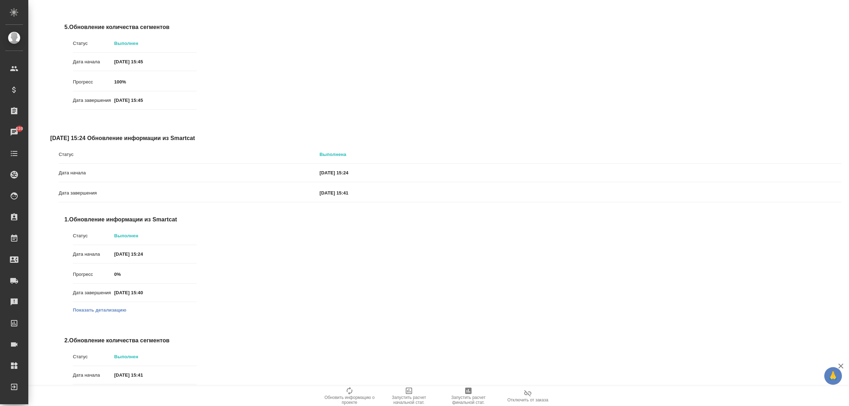
scroll to position [4077, 0]
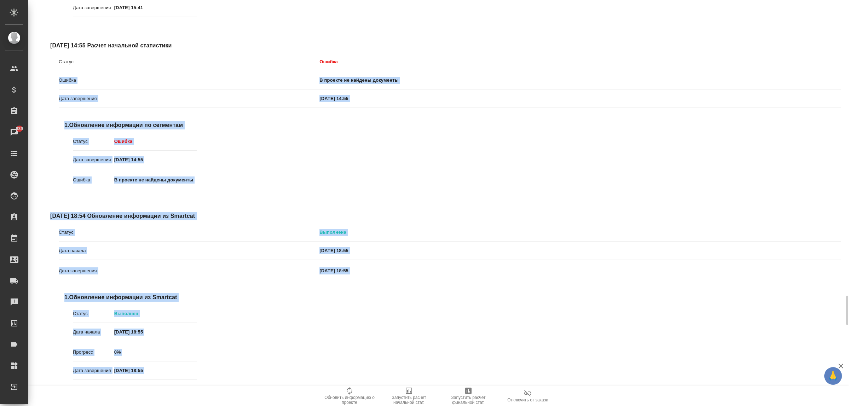
drag, startPoint x: 848, startPoint y: 287, endPoint x: 839, endPoint y: 57, distance: 229.5
click at [839, 57] on div "C_CITI1-5200 Привязан к заказу linkedToOrder Кратко детали проекта Smartcat Зак…" at bounding box center [438, 203] width 821 height 406
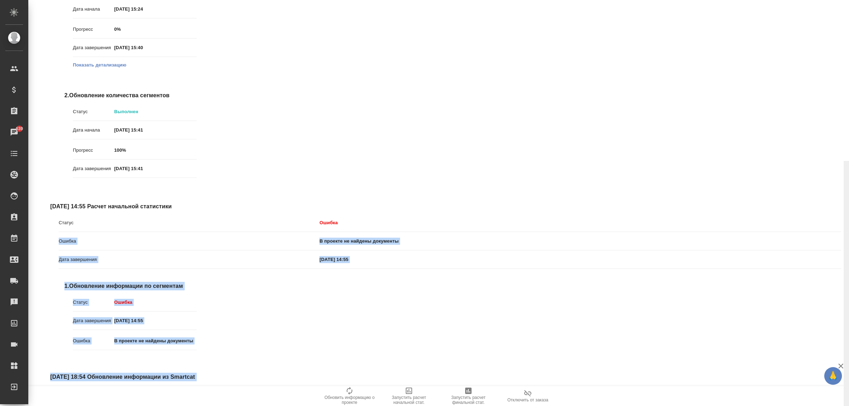
drag, startPoint x: 848, startPoint y: 299, endPoint x: 844, endPoint y: 287, distance: 12.2
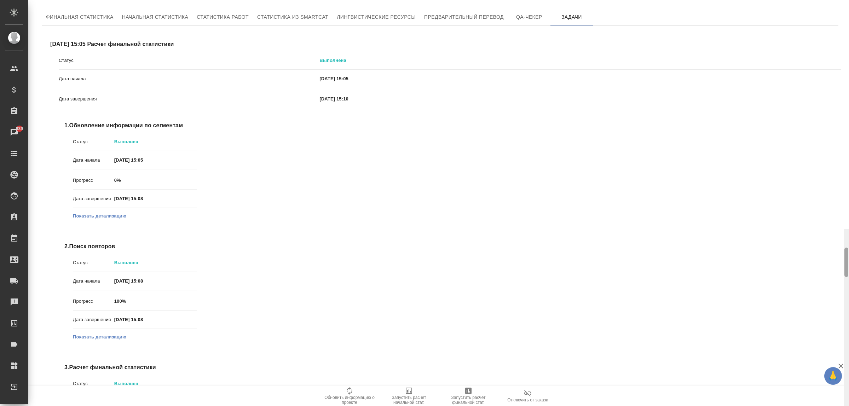
scroll to position [0, 0]
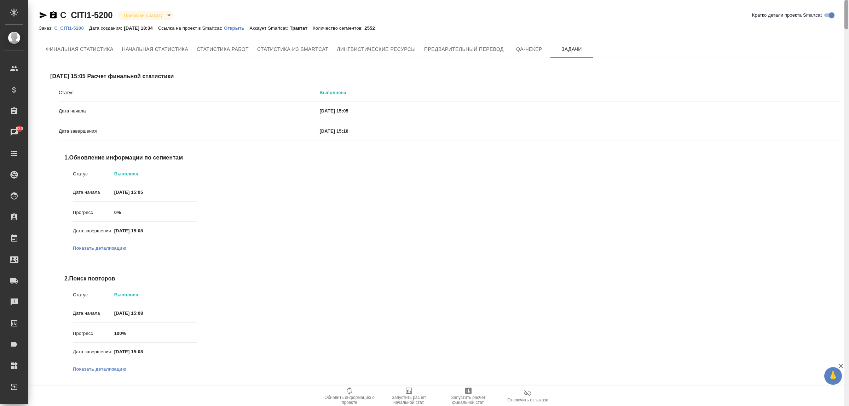
drag, startPoint x: 847, startPoint y: 320, endPoint x: 844, endPoint y: -10, distance: 330.1
click at [844, 0] on html "🙏 .cls-1 fill:#fff; AWATERA Zhukova Daria Клиенты Спецификации Заказы 639 Чаты …" at bounding box center [424, 231] width 849 height 463
click at [542, 49] on span "QA-чекер" at bounding box center [529, 49] width 34 height 9
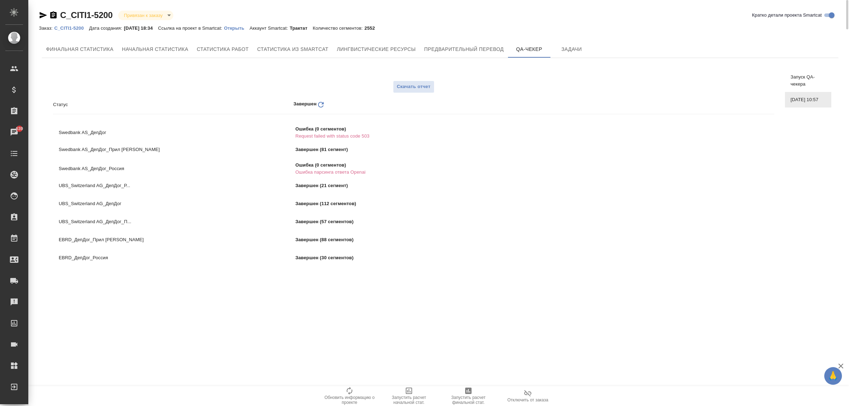
click at [362, 180] on div "UBS_Switzerland AG_ДепДог_Р... Завершен (21 сегмент)" at bounding box center [414, 186] width 710 height 12
click at [812, 80] on span "Запуск QA-чекера" at bounding box center [808, 81] width 35 height 14
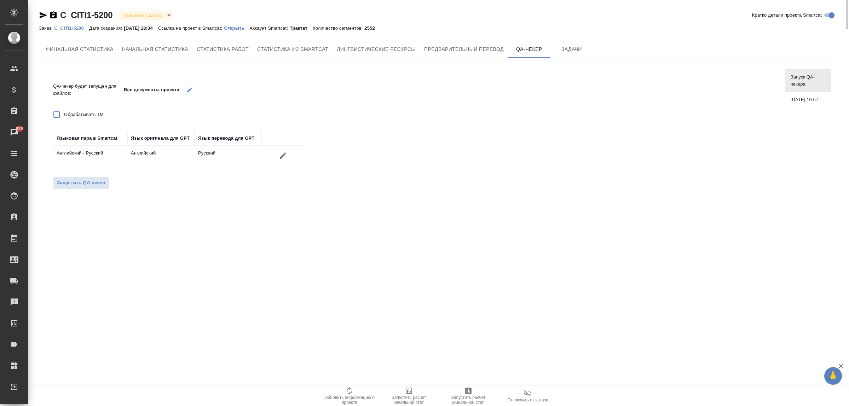
click at [189, 90] on icon "button" at bounding box center [190, 89] width 5 height 5
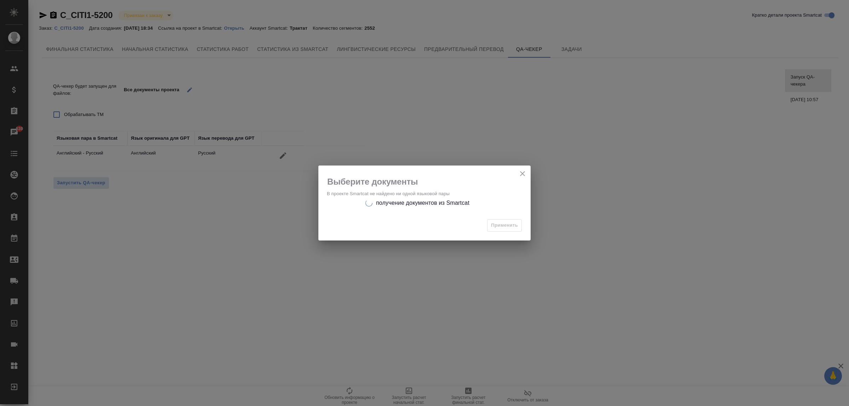
drag, startPoint x: 529, startPoint y: 178, endPoint x: 524, endPoint y: 172, distance: 8.0
click at [528, 177] on h2 "Выберите документы" at bounding box center [428, 181] width 203 height 11
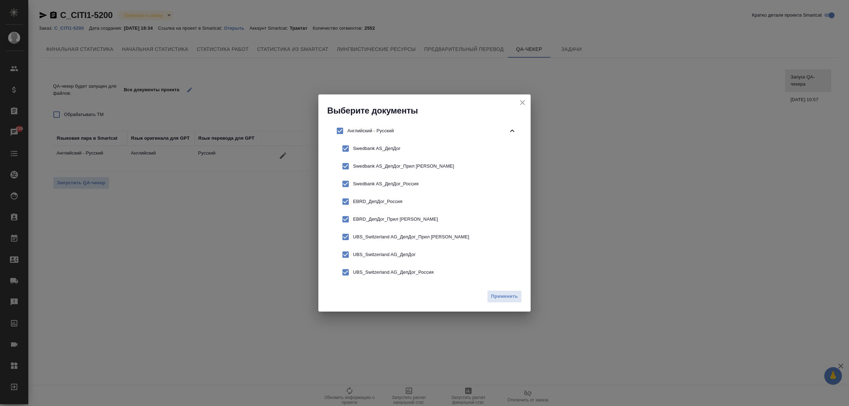
click at [524, 172] on div "Английский - Русский Swedbank AS_ДепДог Swedbank AS_ДепДог_Прил А Swedbank AS_Д…" at bounding box center [424, 201] width 212 height 171
click at [524, 104] on icon "close" at bounding box center [522, 102] width 8 height 8
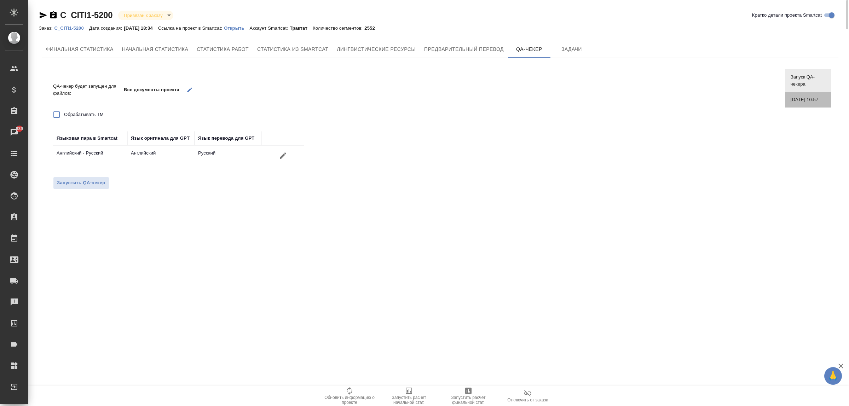
click at [804, 103] on span "[DATE] 10:57" at bounding box center [808, 99] width 35 height 7
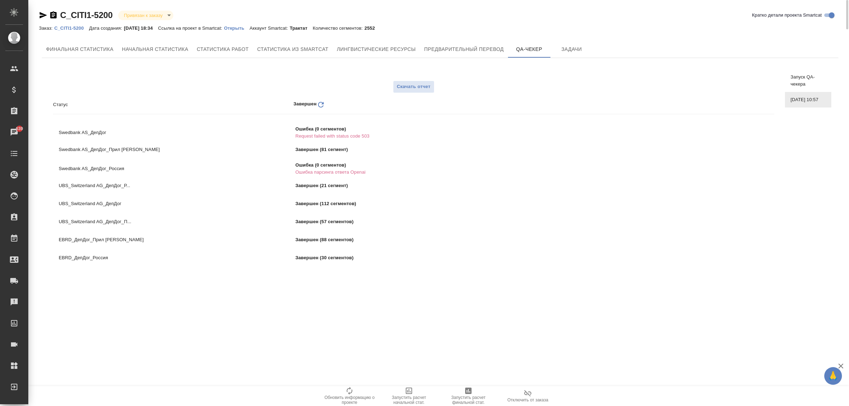
click at [804, 75] on span "Запуск QA-чекера" at bounding box center [808, 81] width 35 height 14
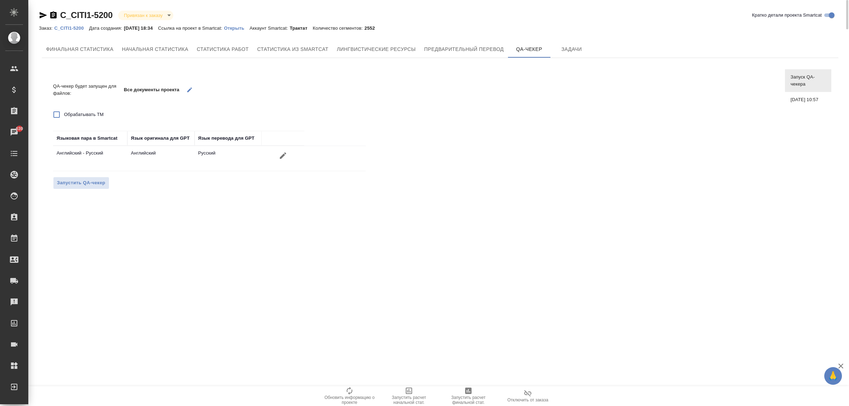
click at [186, 93] on button "button" at bounding box center [190, 89] width 15 height 15
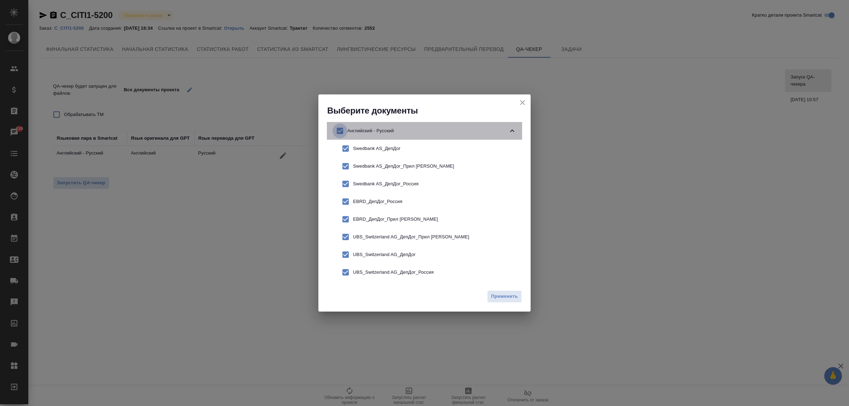
click at [344, 130] on input "checkbox" at bounding box center [340, 130] width 15 height 15
checkbox input "false"
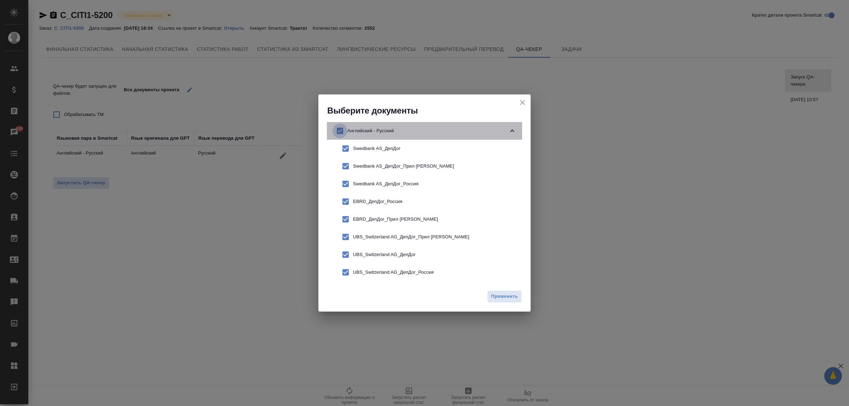
checkbox input "false"
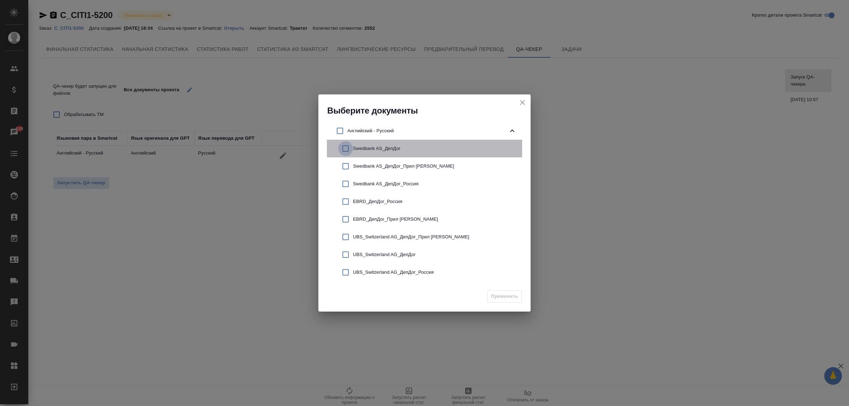
click at [349, 146] on input "checkbox" at bounding box center [345, 148] width 15 height 15
checkbox input "true"
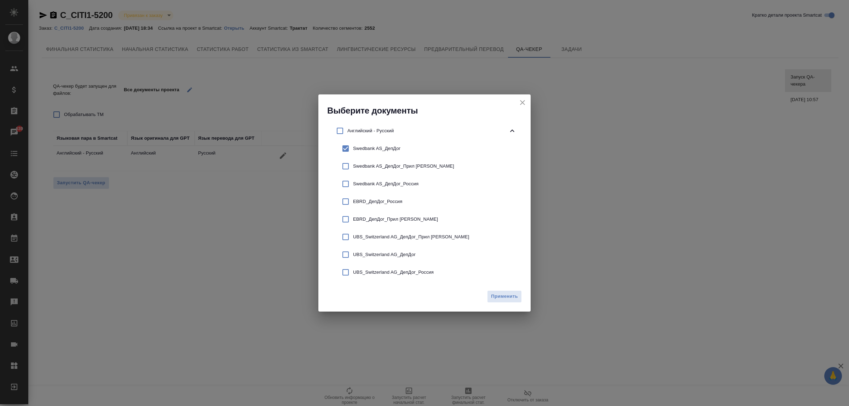
click at [349, 180] on input "checkbox" at bounding box center [345, 184] width 15 height 15
checkbox input "true"
click at [497, 291] on button "Применить" at bounding box center [504, 296] width 35 height 12
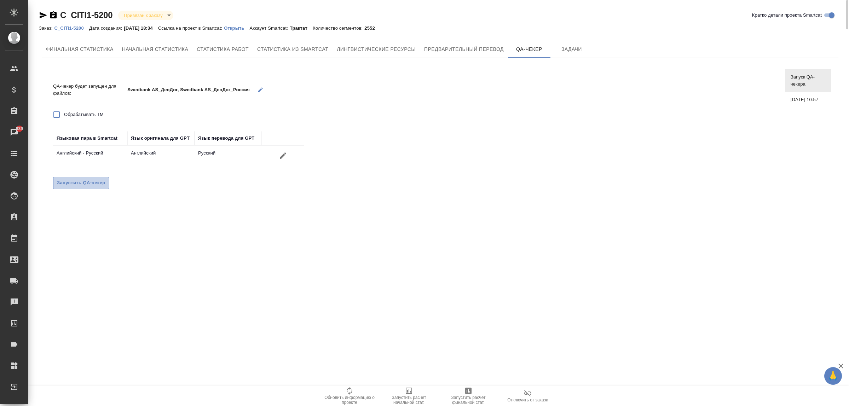
click at [76, 184] on span "Запустить QA-чекер" at bounding box center [81, 183] width 48 height 8
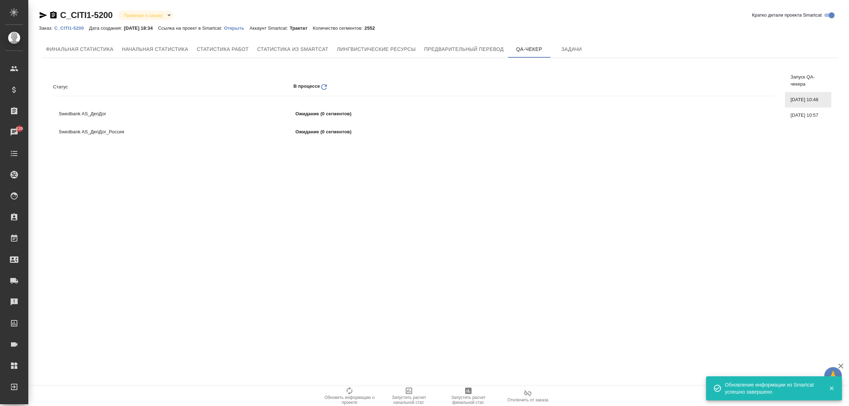
click at [795, 119] on span "[DATE] 10:57" at bounding box center [808, 115] width 35 height 7
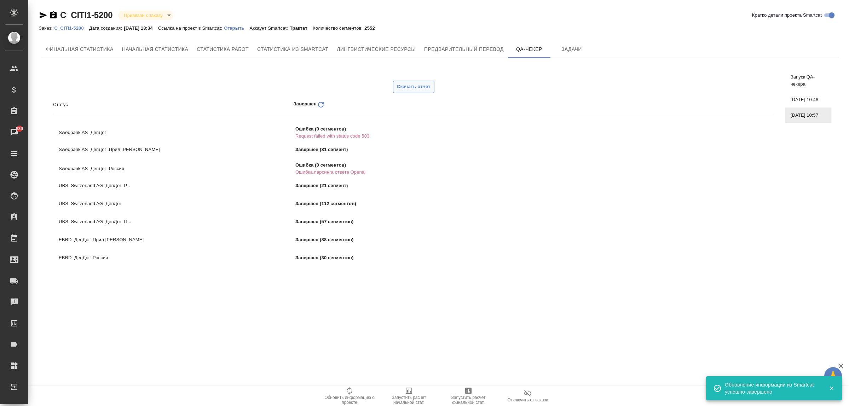
click at [413, 84] on span "Скачать отчет" at bounding box center [414, 87] width 34 height 8
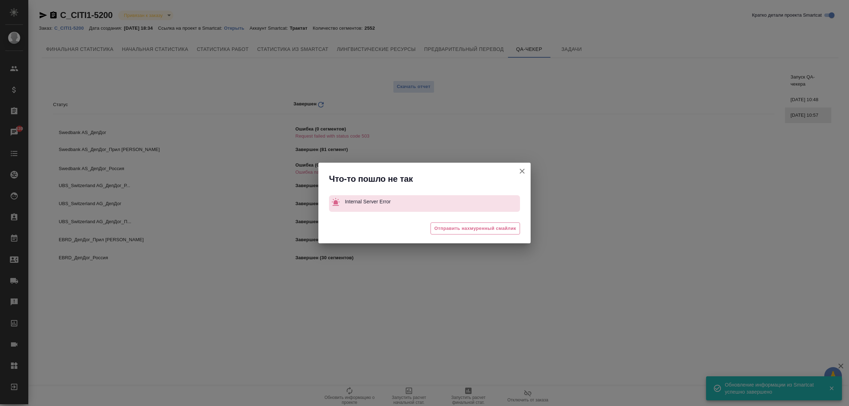
click at [527, 174] on button "Кратко детали проекта Smartcat" at bounding box center [522, 171] width 17 height 17
